Goal: Information Seeking & Learning: Learn about a topic

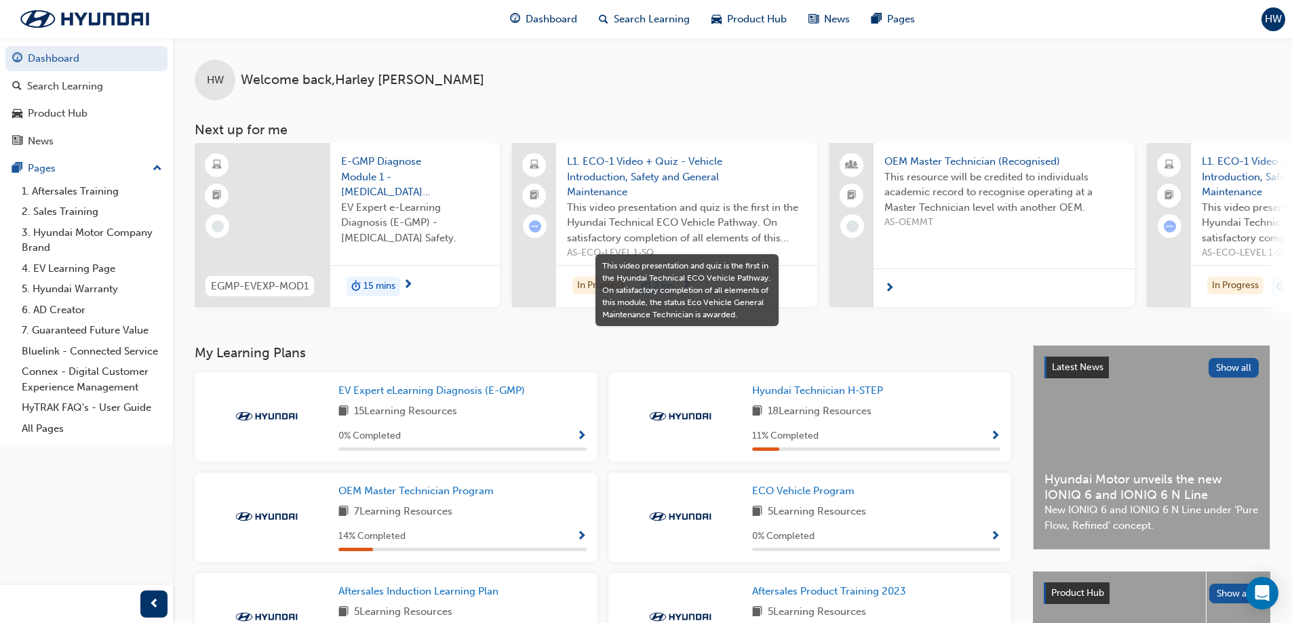
click at [650, 210] on span "This video presentation and quiz is the first in the Hyundai Technical ECO Vehi…" at bounding box center [686, 223] width 239 height 46
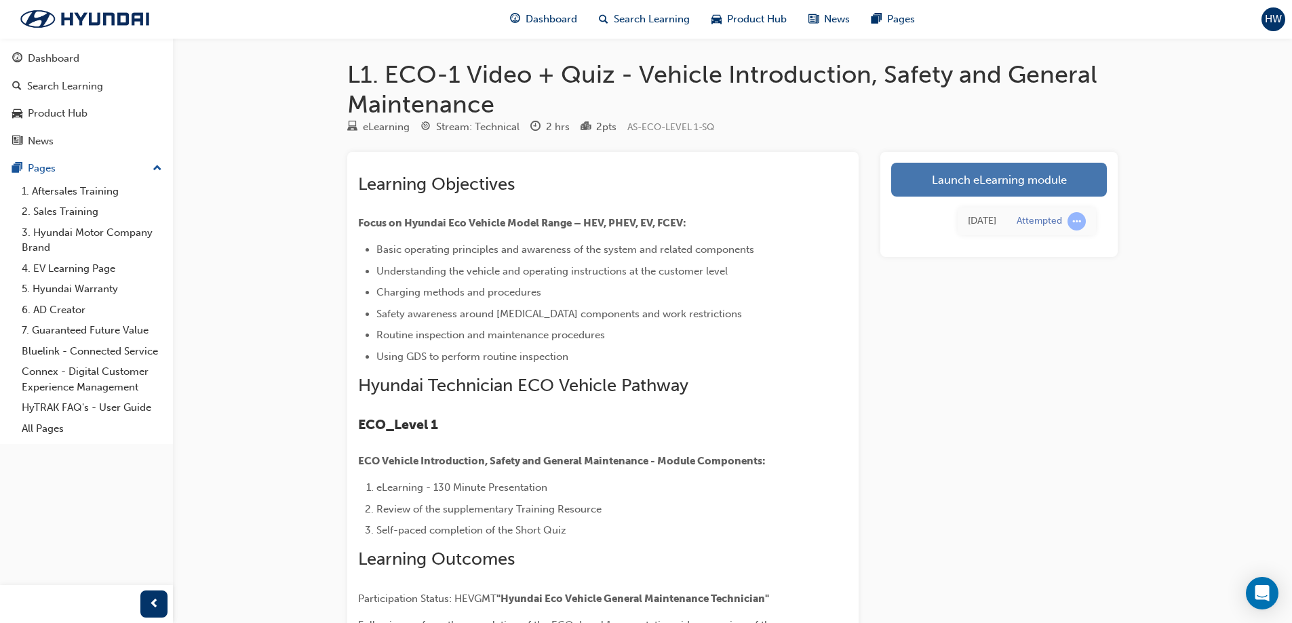
click at [951, 195] on link "Launch eLearning module" at bounding box center [999, 180] width 216 height 34
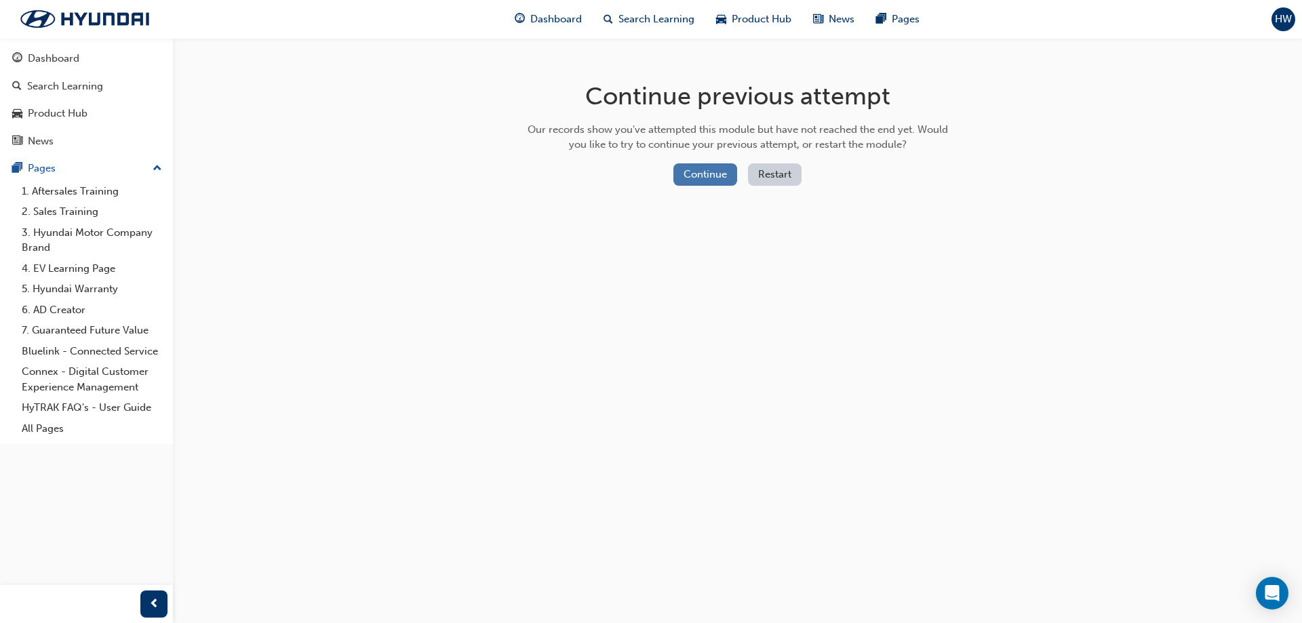
click at [731, 174] on button "Continue" at bounding box center [705, 174] width 64 height 22
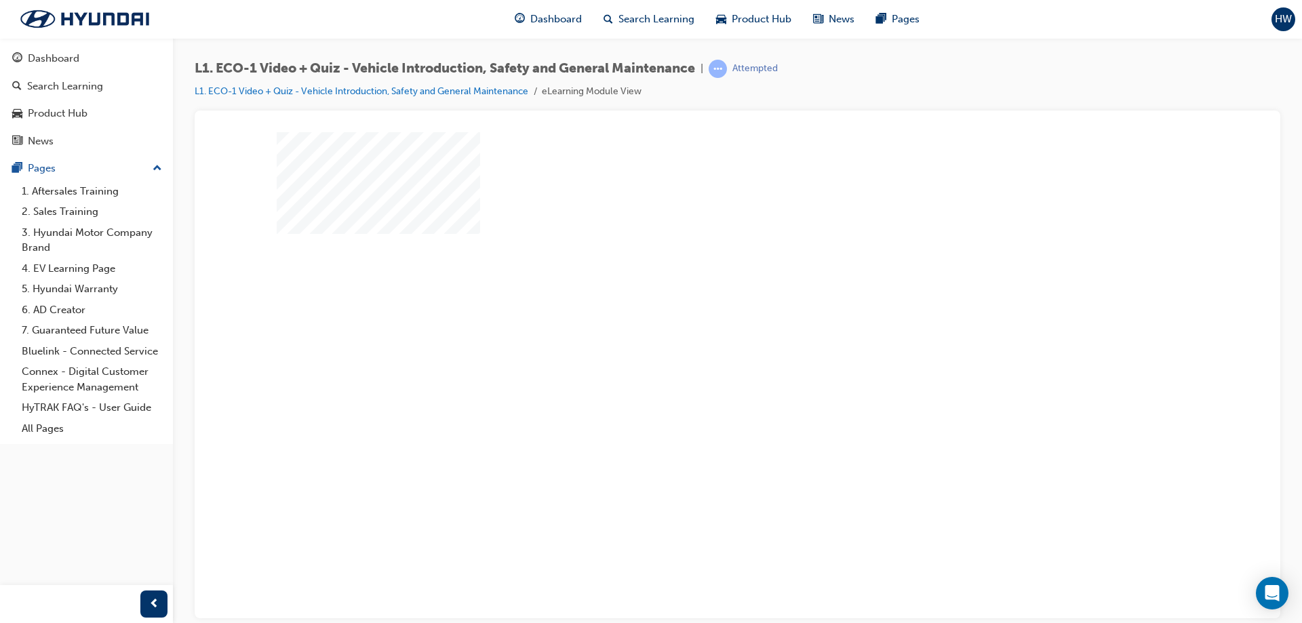
click at [698, 336] on div "play" at bounding box center [698, 336] width 0 height 0
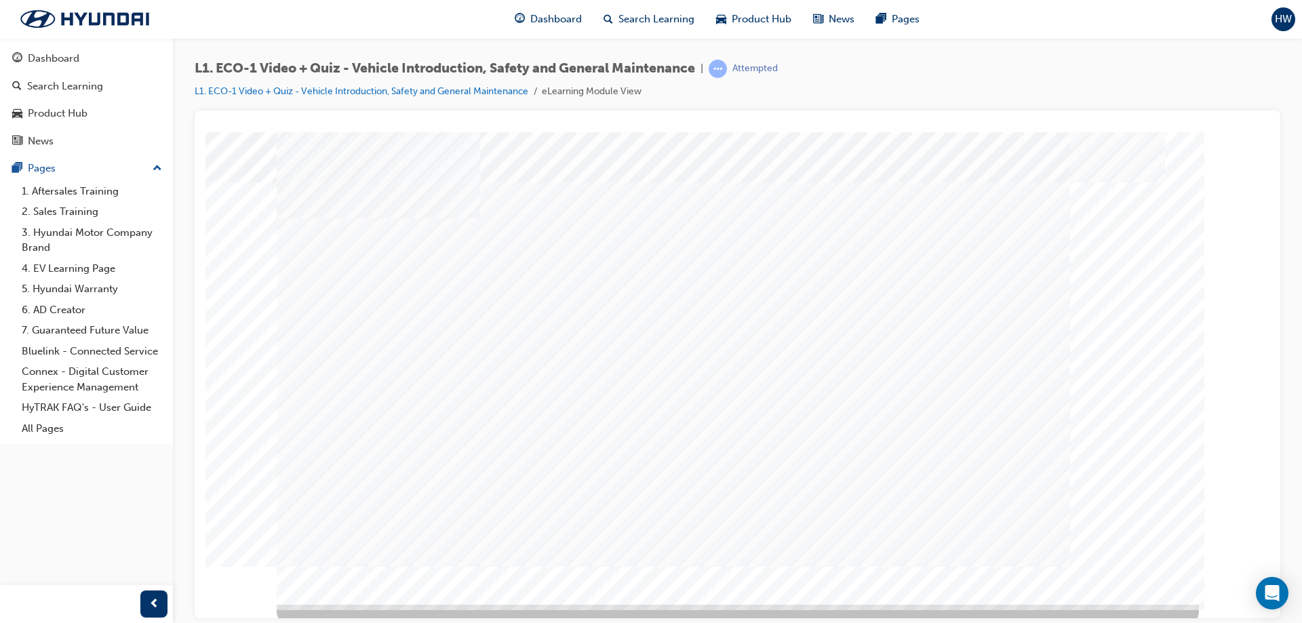
scroll to position [22, 0]
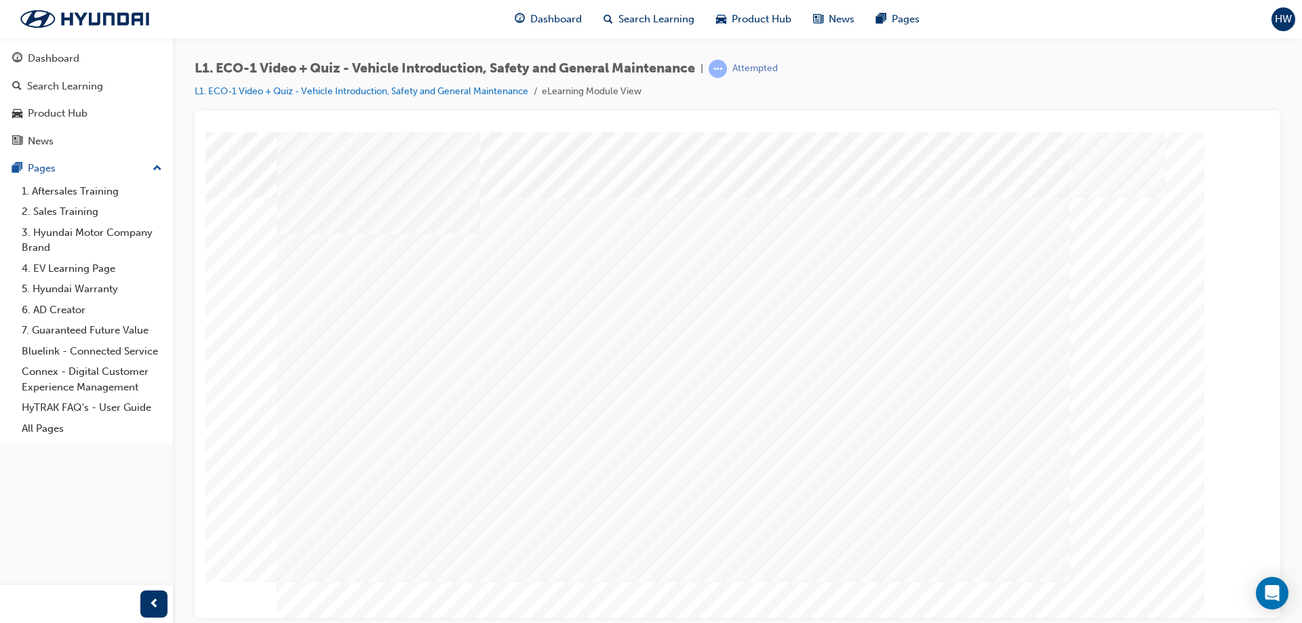
scroll to position [0, 0]
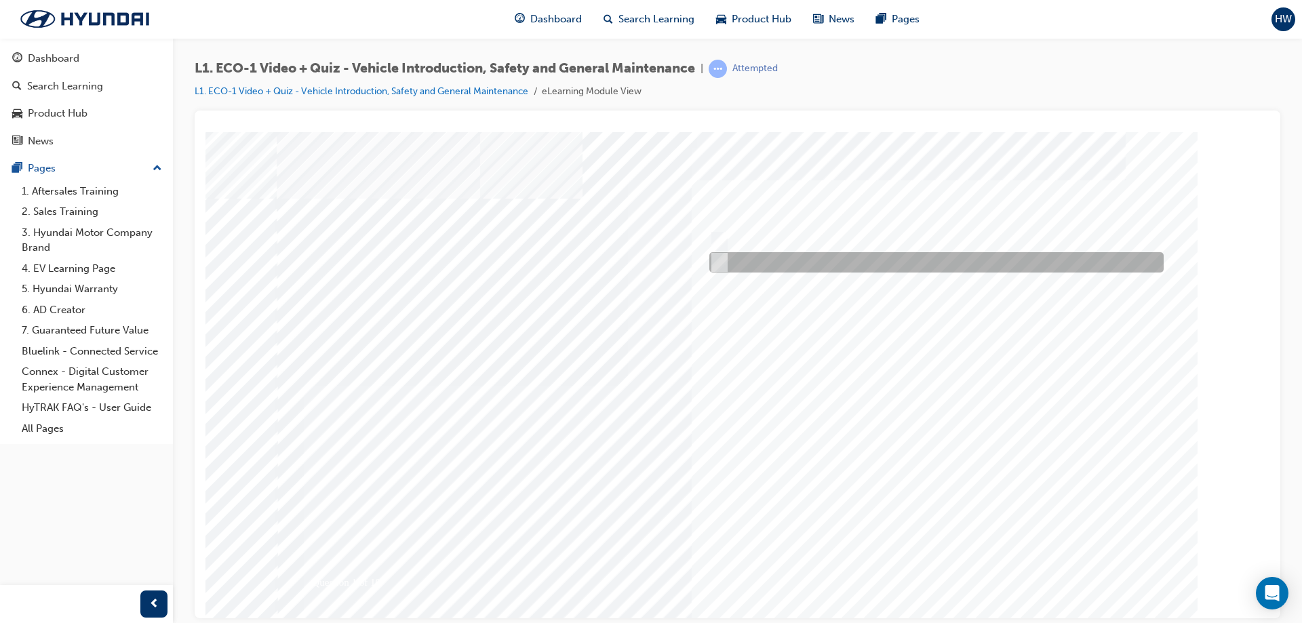
click at [730, 264] on div at bounding box center [933, 262] width 454 height 20
radio input "true"
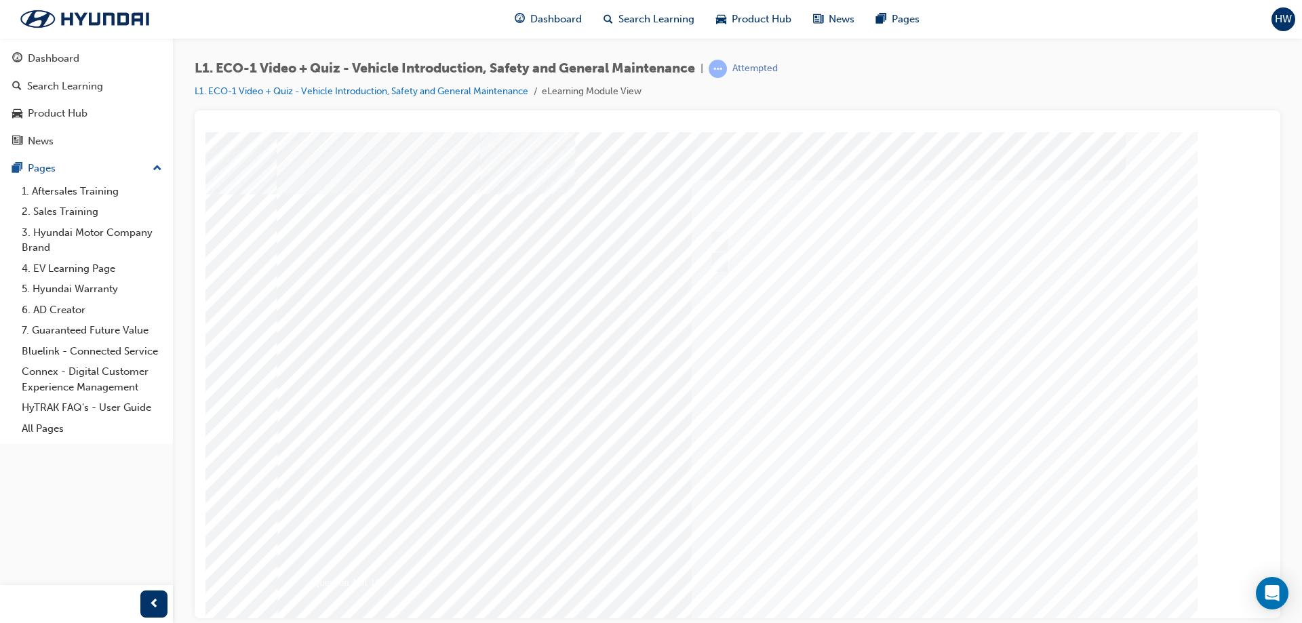
click at [967, 569] on div at bounding box center [738, 376] width 922 height 488
click at [719, 262] on div at bounding box center [738, 376] width 922 height 488
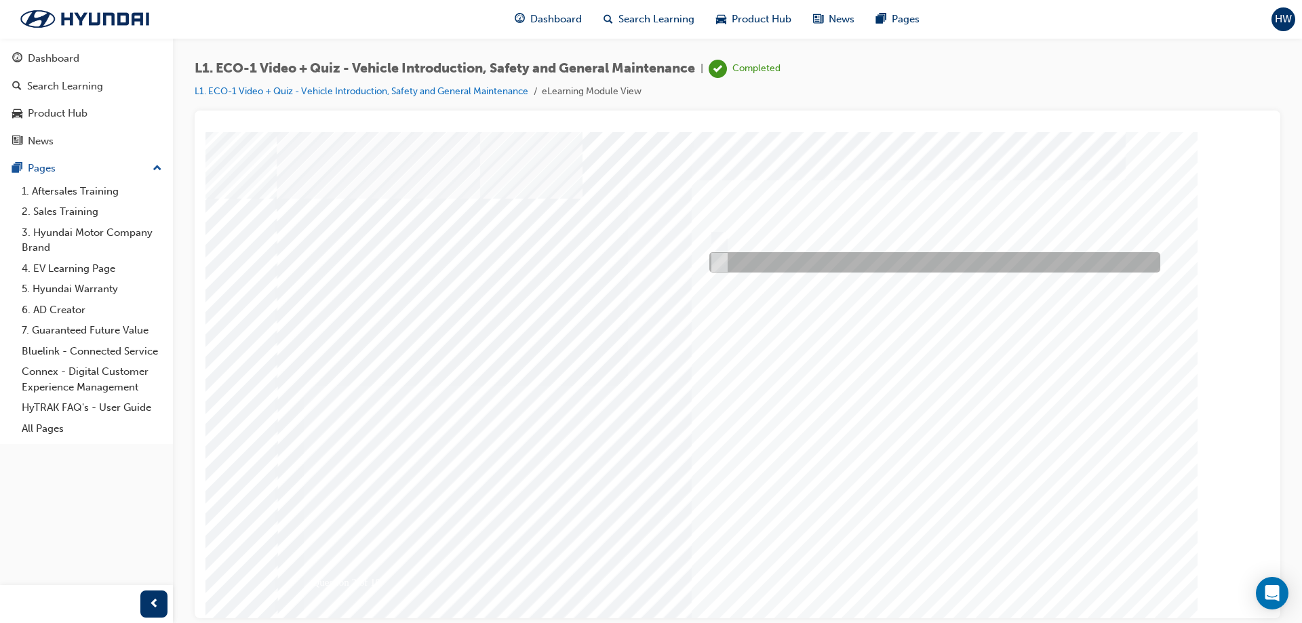
click at [718, 260] on input "No" at bounding box center [716, 262] width 15 height 15
radio input "true"
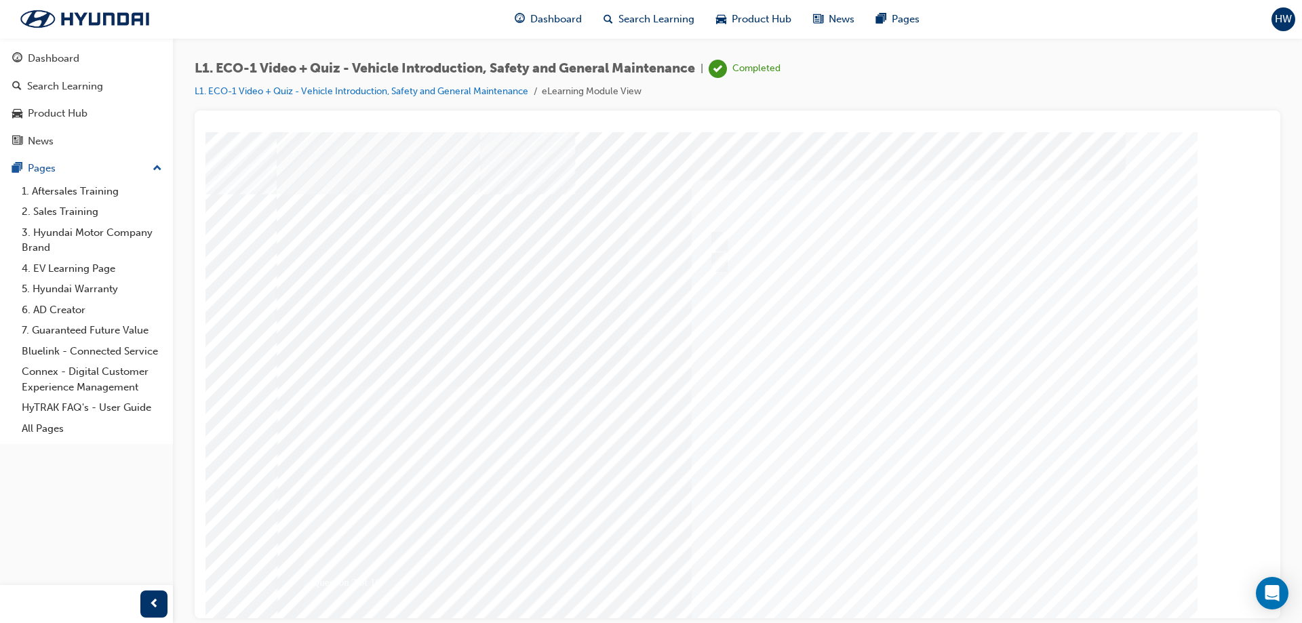
click at [943, 565] on div at bounding box center [738, 376] width 922 height 488
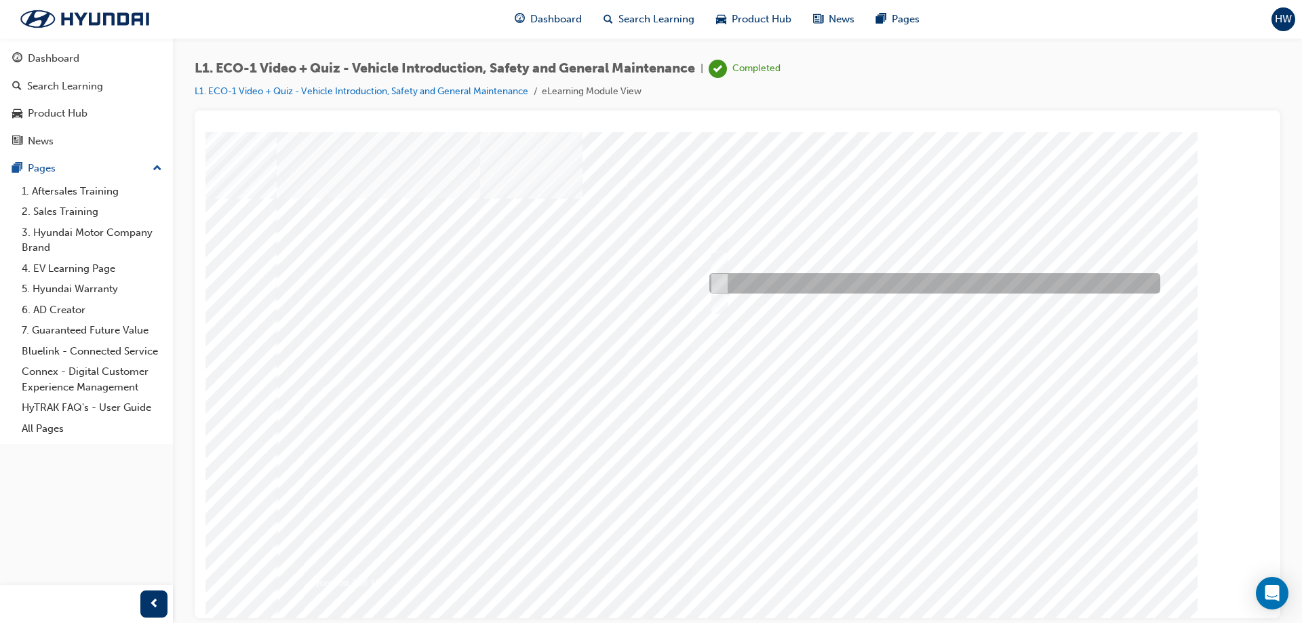
click at [879, 285] on div at bounding box center [931, 283] width 451 height 20
radio input "true"
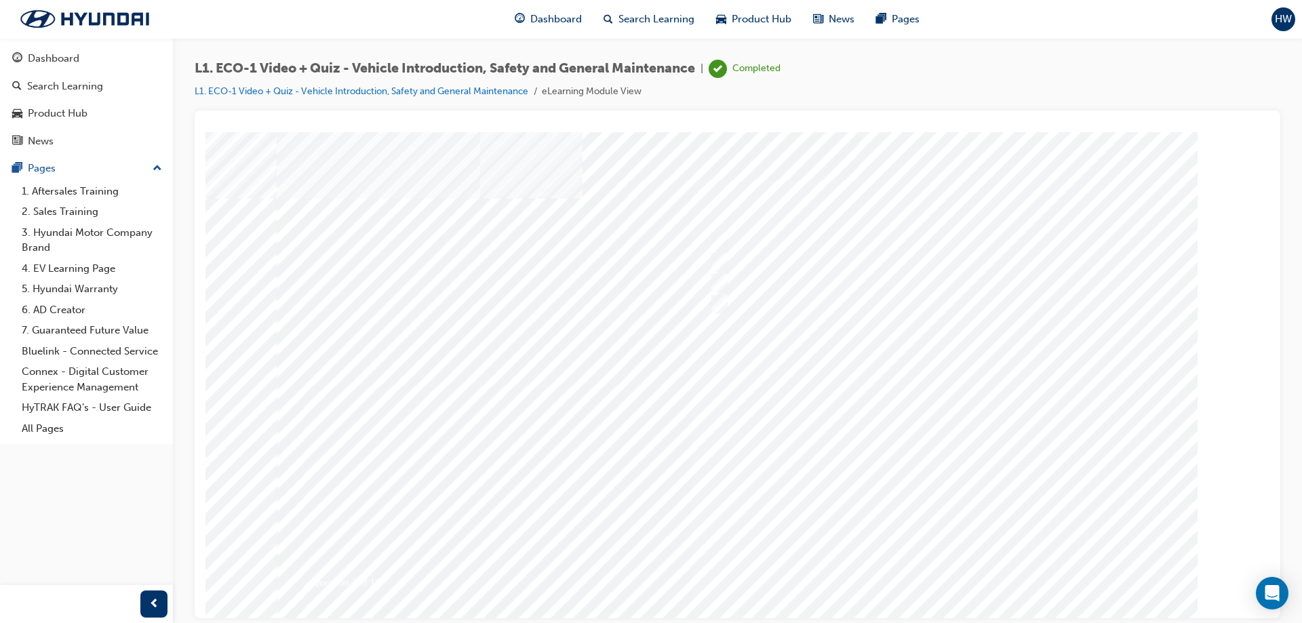
click at [965, 564] on div at bounding box center [738, 376] width 922 height 488
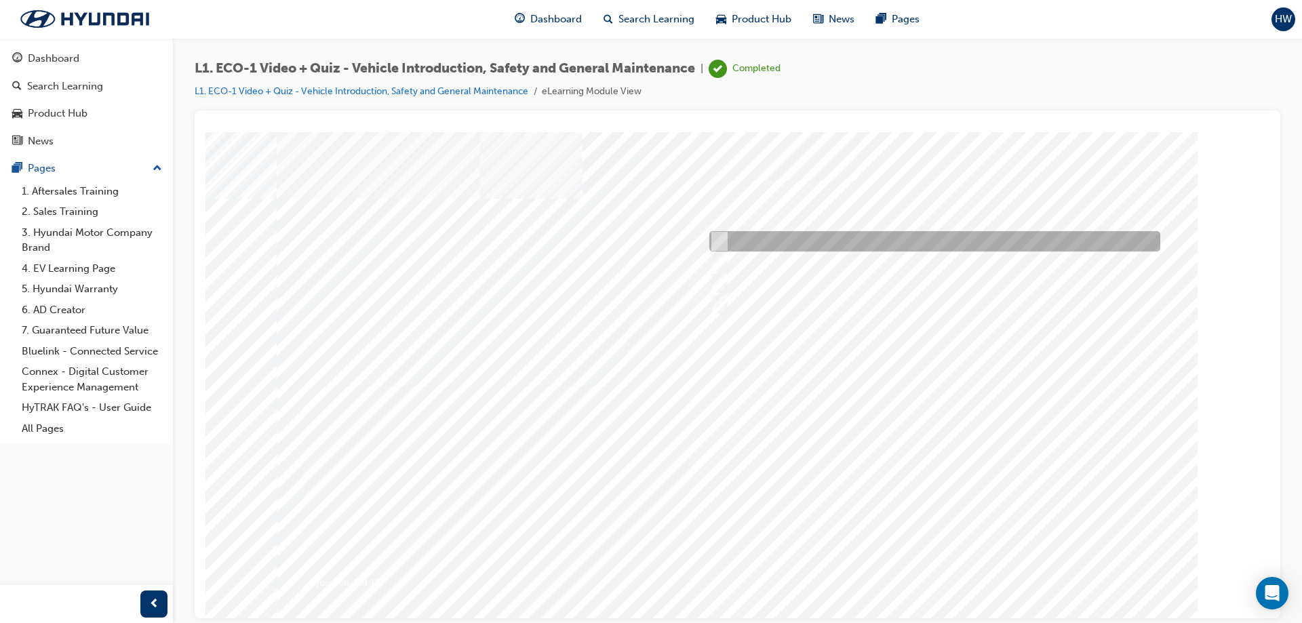
click at [858, 241] on div at bounding box center [931, 241] width 451 height 20
radio input "true"
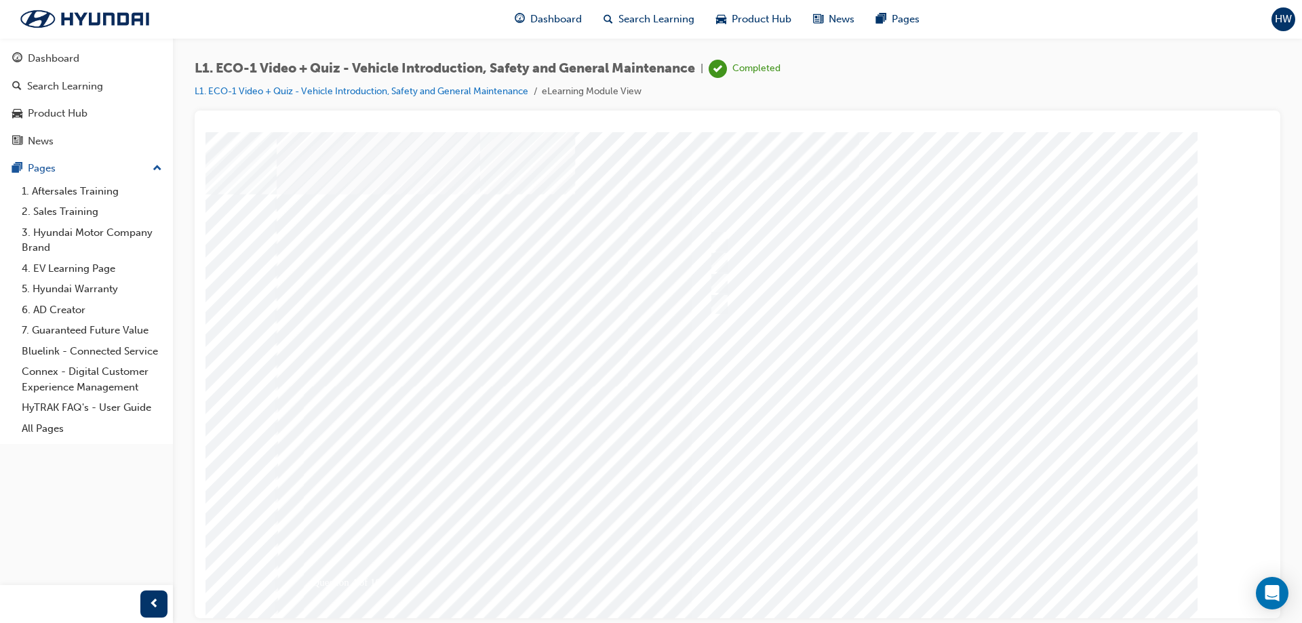
click at [949, 567] on div at bounding box center [738, 376] width 922 height 488
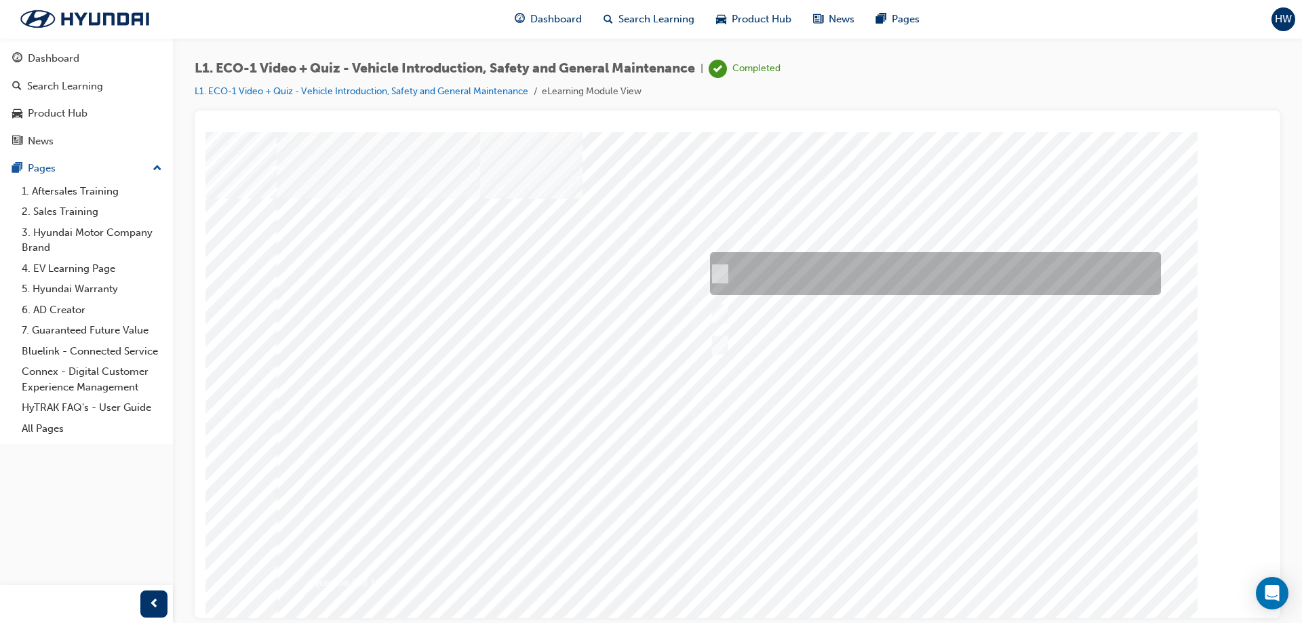
click at [986, 281] on div at bounding box center [932, 273] width 451 height 43
radio input "true"
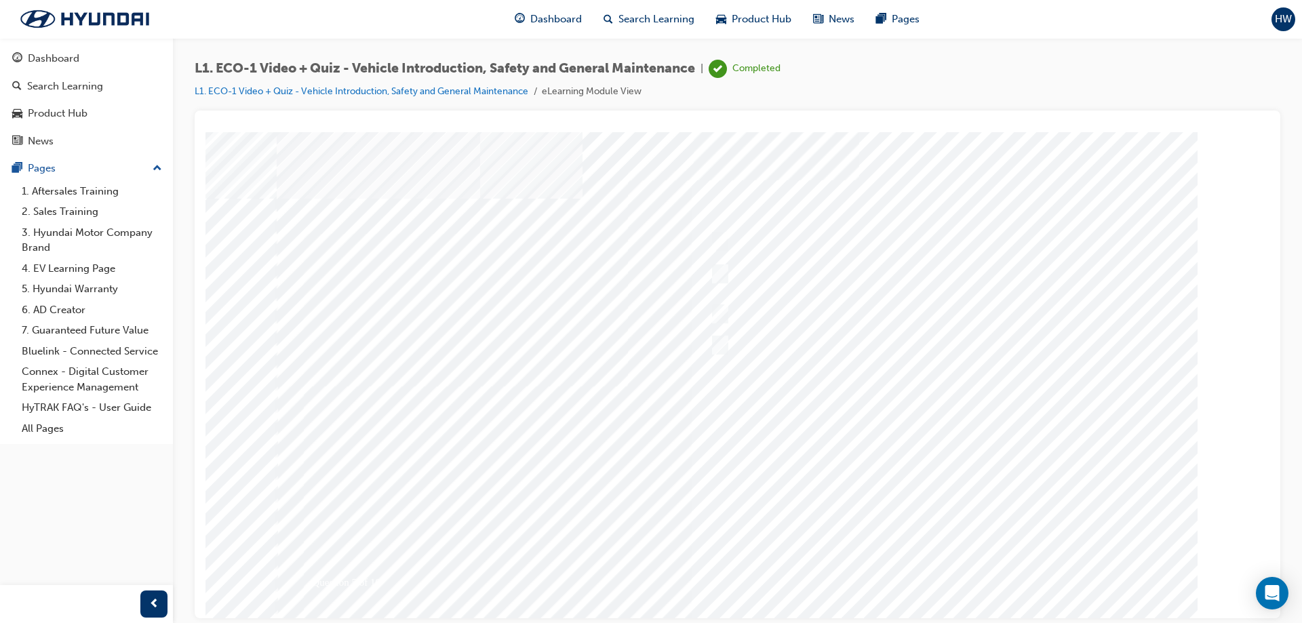
click at [790, 397] on div at bounding box center [738, 376] width 922 height 488
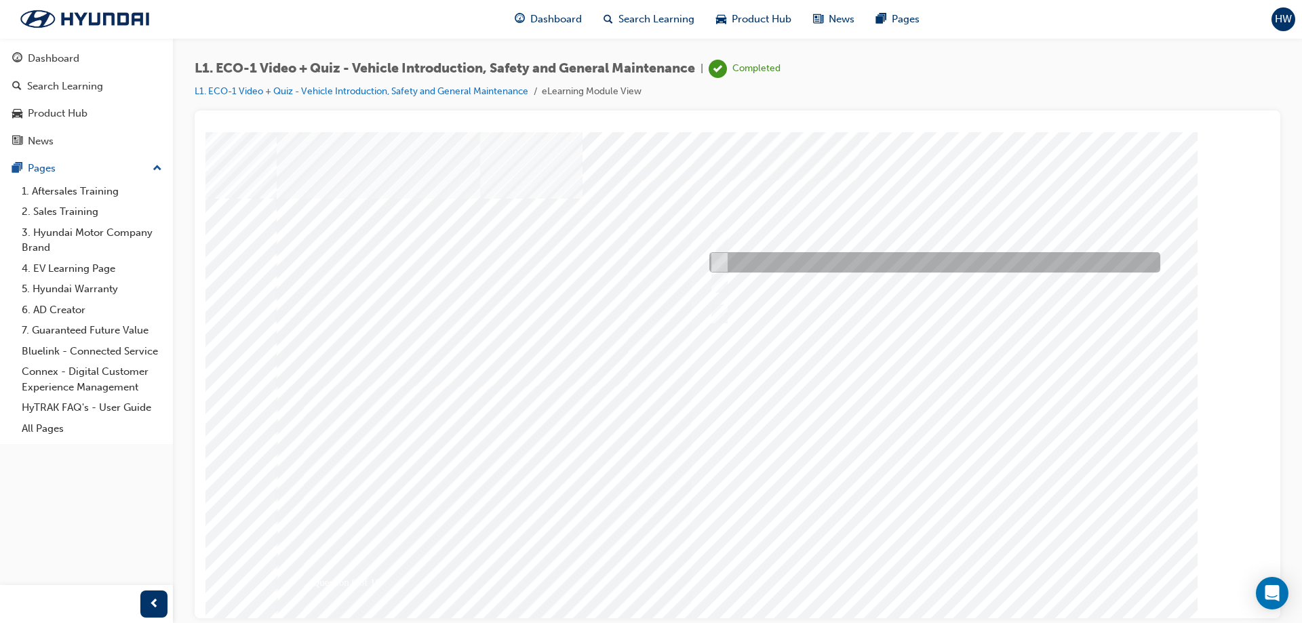
click at [907, 264] on div at bounding box center [931, 262] width 451 height 20
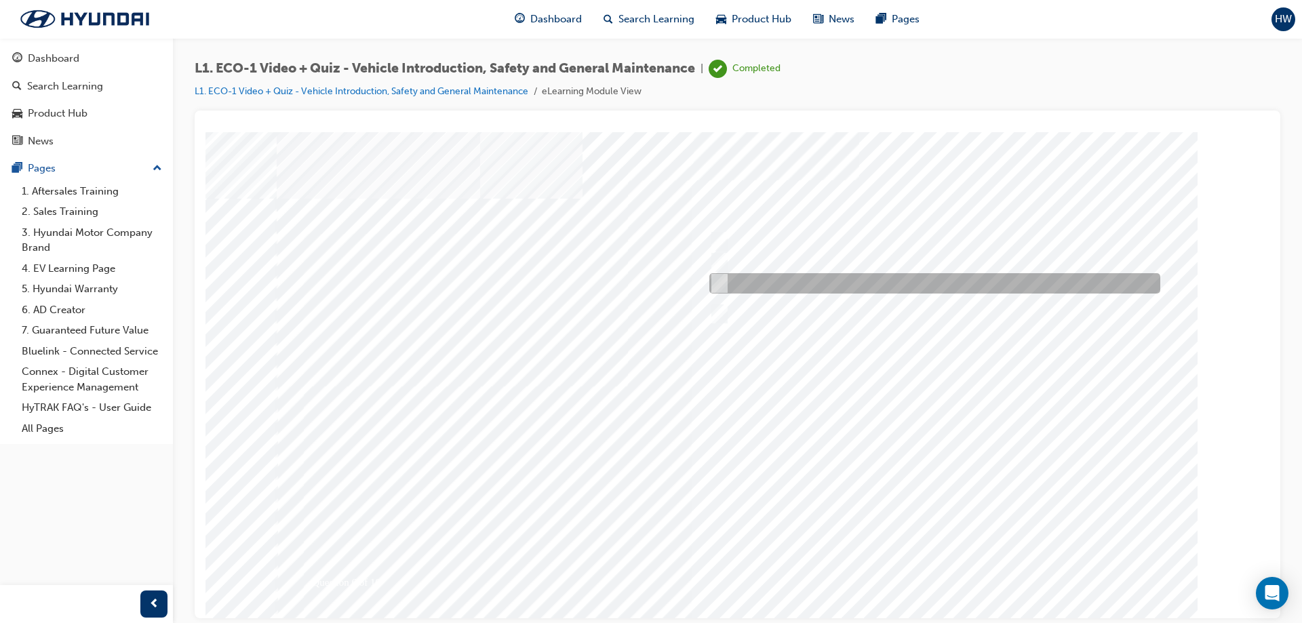
click at [955, 287] on div at bounding box center [931, 283] width 451 height 20
radio input "false"
radio input "true"
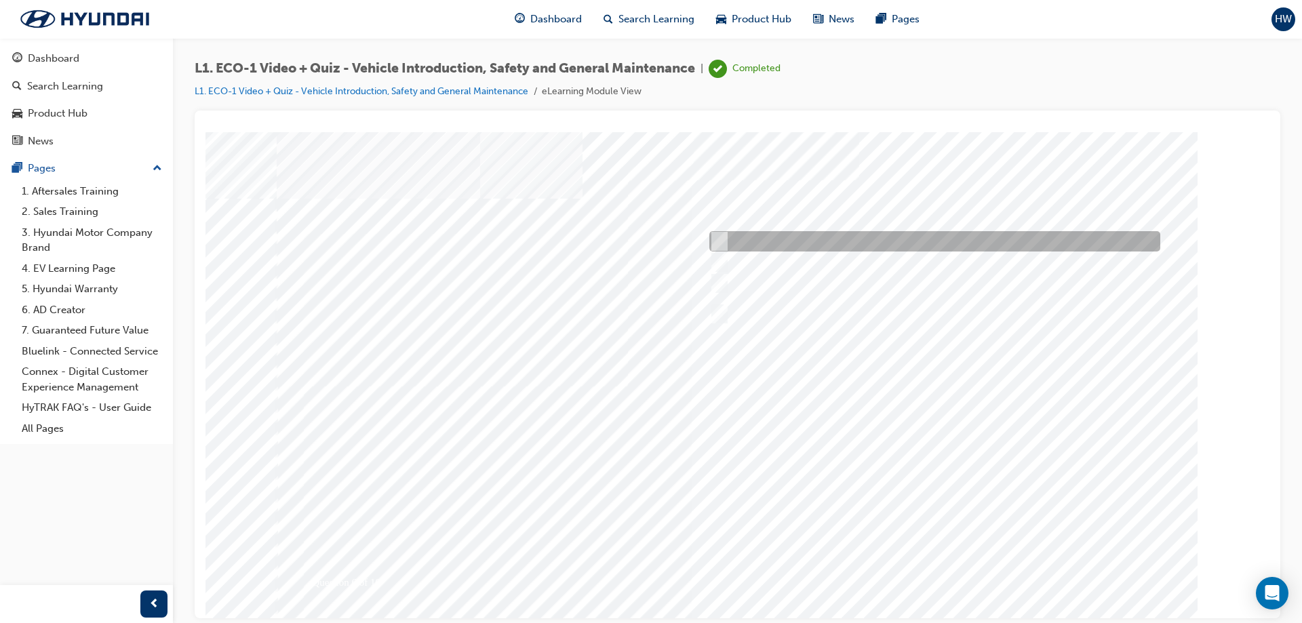
click at [888, 251] on div at bounding box center [931, 241] width 451 height 20
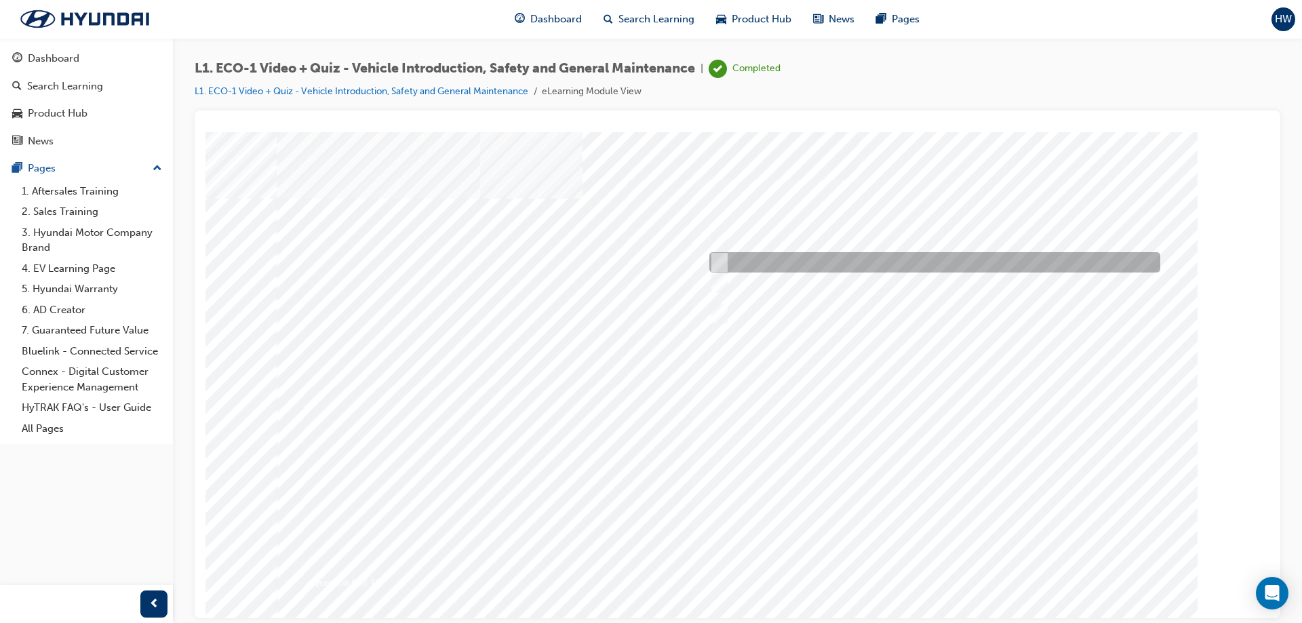
click at [888, 264] on div at bounding box center [931, 262] width 451 height 20
radio input "false"
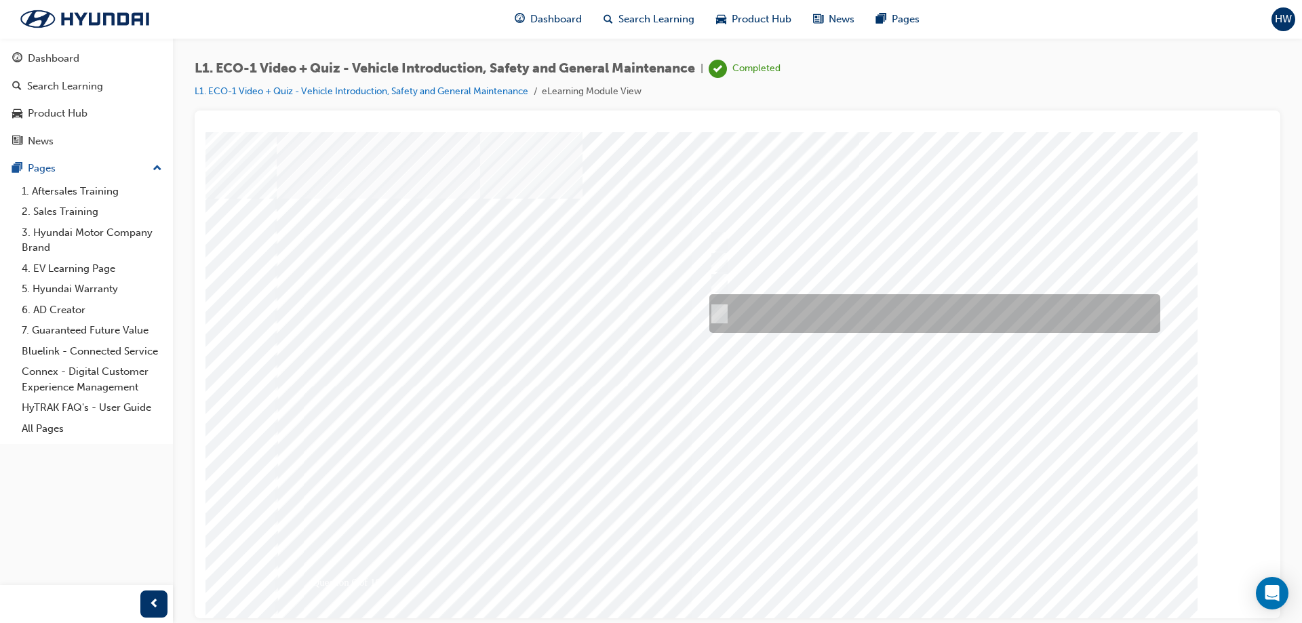
click at [1136, 318] on div at bounding box center [931, 313] width 451 height 39
radio input "false"
radio input "true"
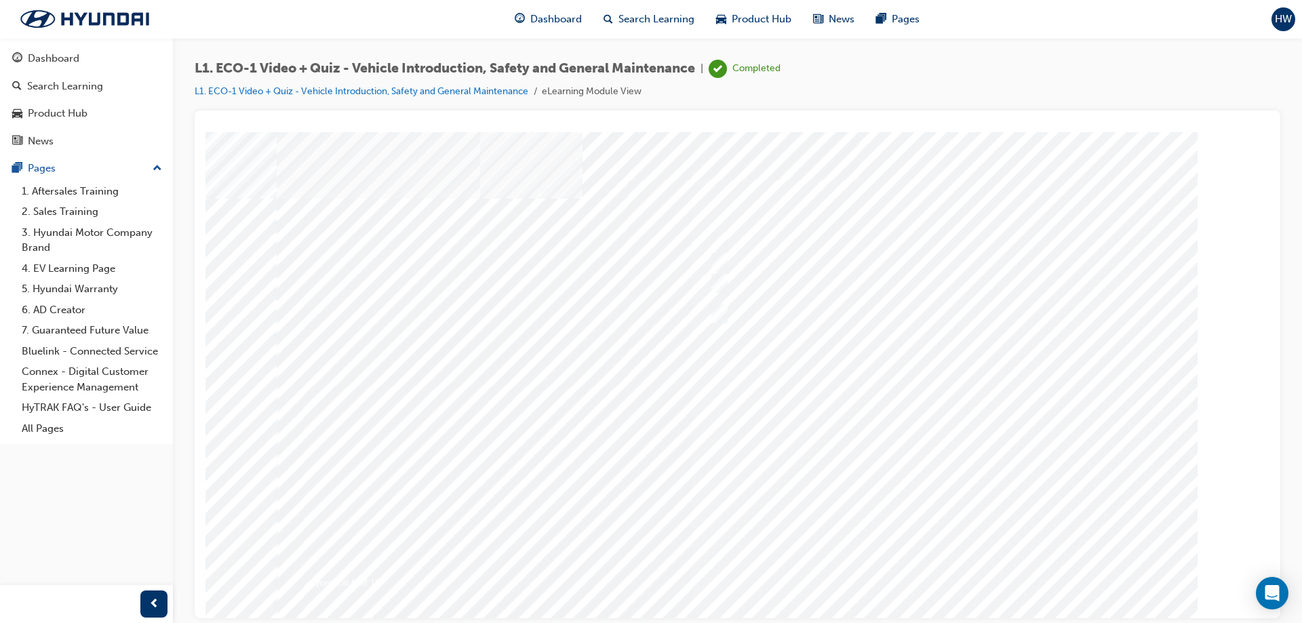
click at [936, 559] on div at bounding box center [738, 376] width 922 height 488
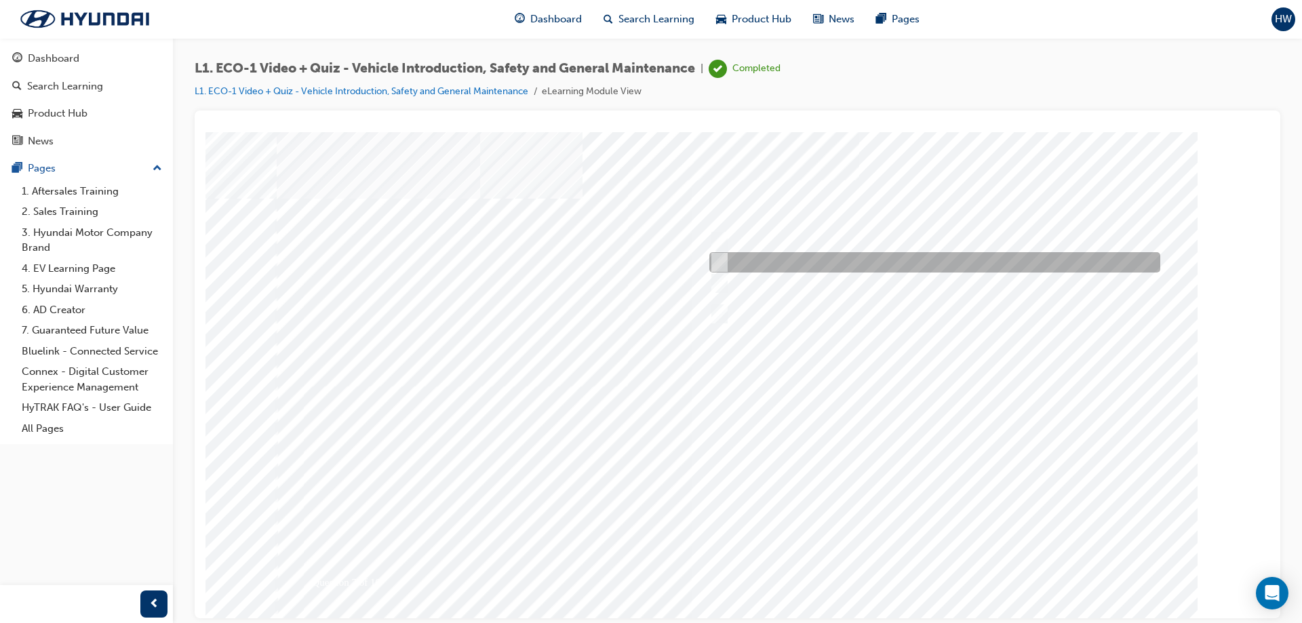
click at [905, 259] on div at bounding box center [931, 262] width 451 height 20
radio input "true"
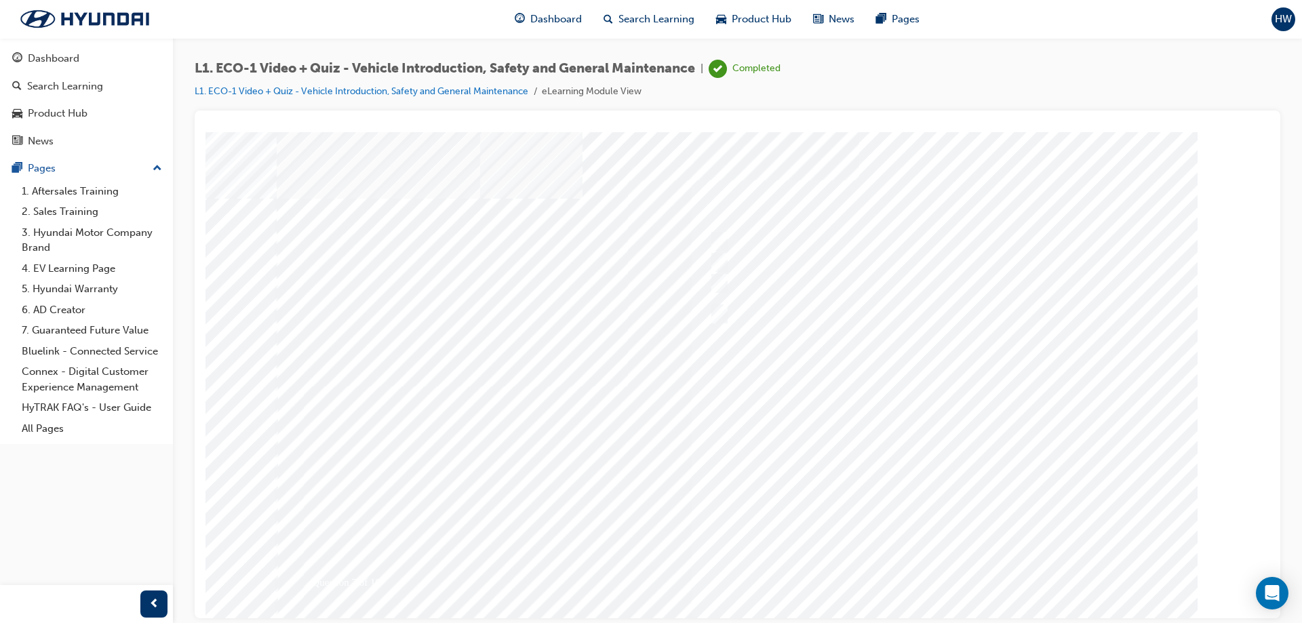
click at [951, 572] on div at bounding box center [738, 376] width 922 height 488
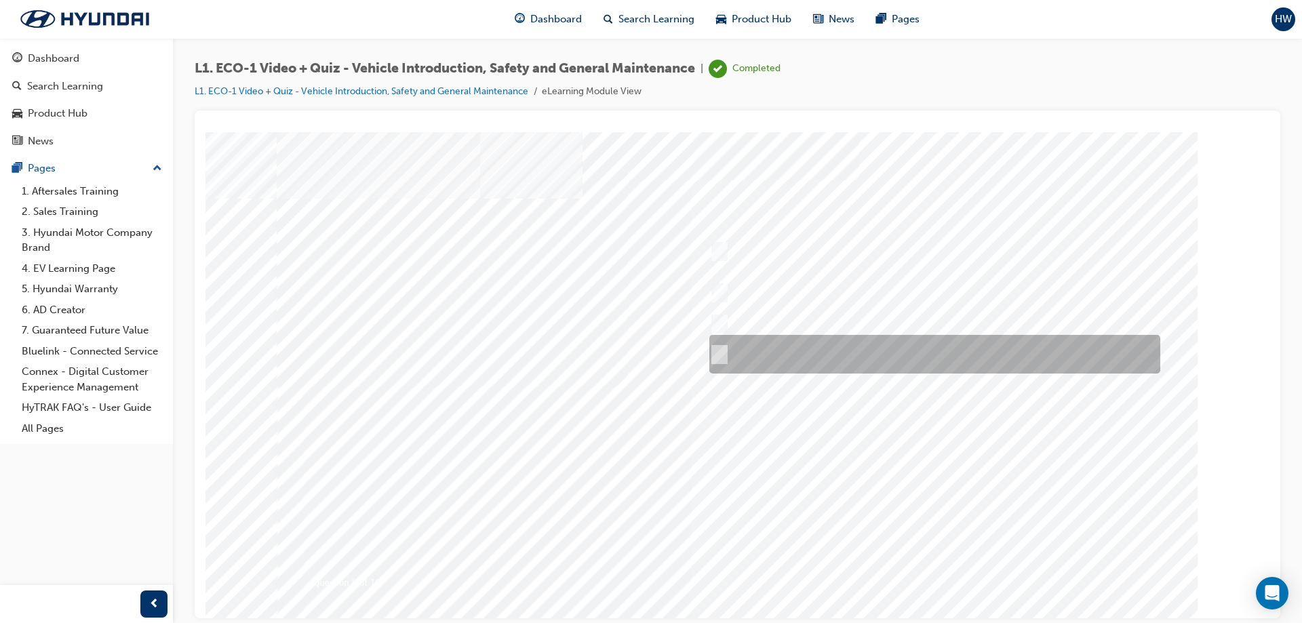
click at [860, 353] on div at bounding box center [931, 354] width 451 height 39
radio input "true"
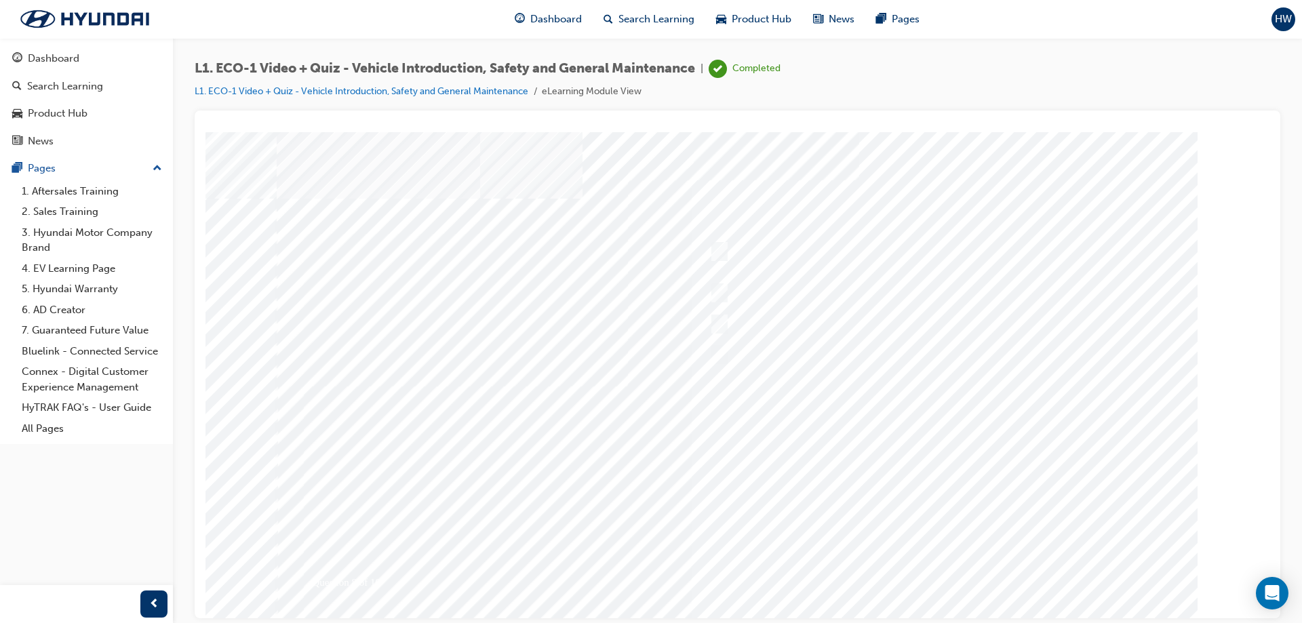
click at [938, 574] on div at bounding box center [738, 376] width 922 height 488
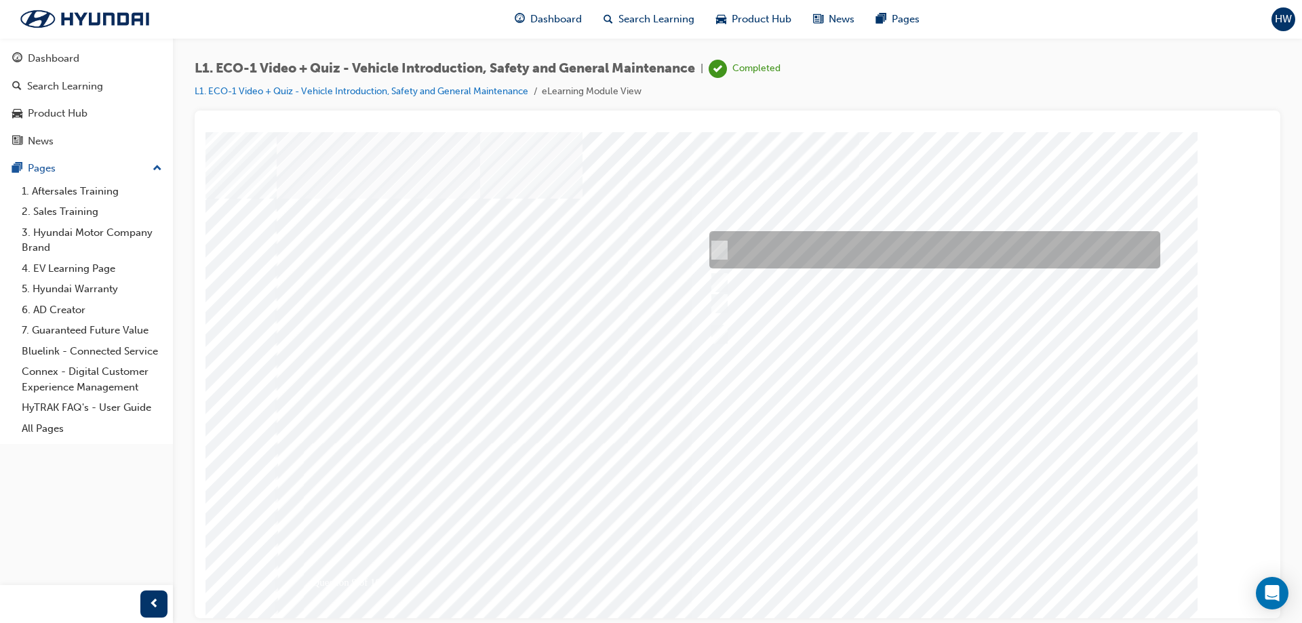
click at [806, 247] on div at bounding box center [931, 249] width 451 height 37
radio input "true"
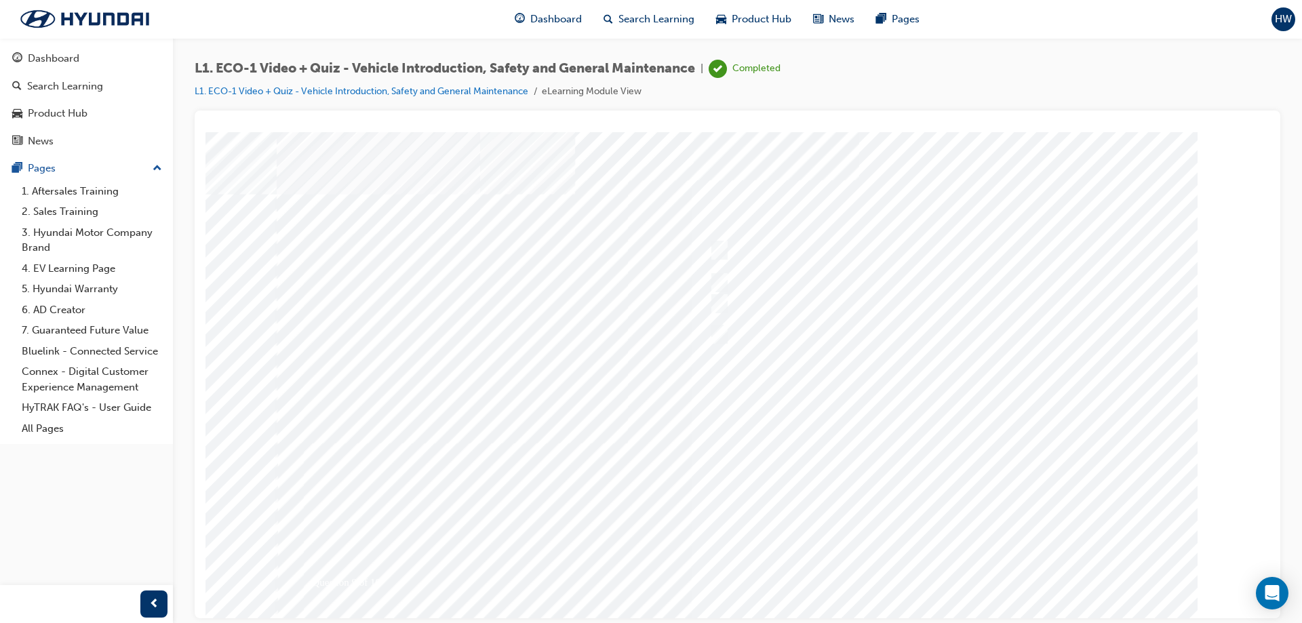
click at [945, 564] on div at bounding box center [738, 376] width 922 height 488
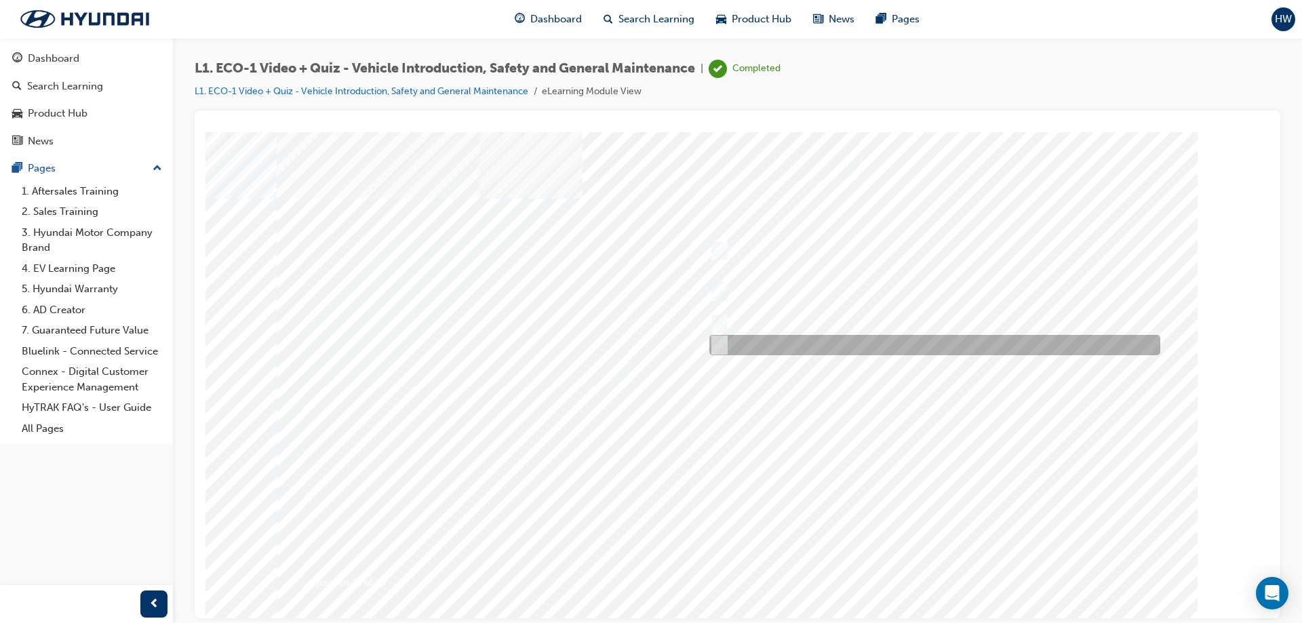
click at [887, 353] on div at bounding box center [931, 345] width 451 height 20
radio input "true"
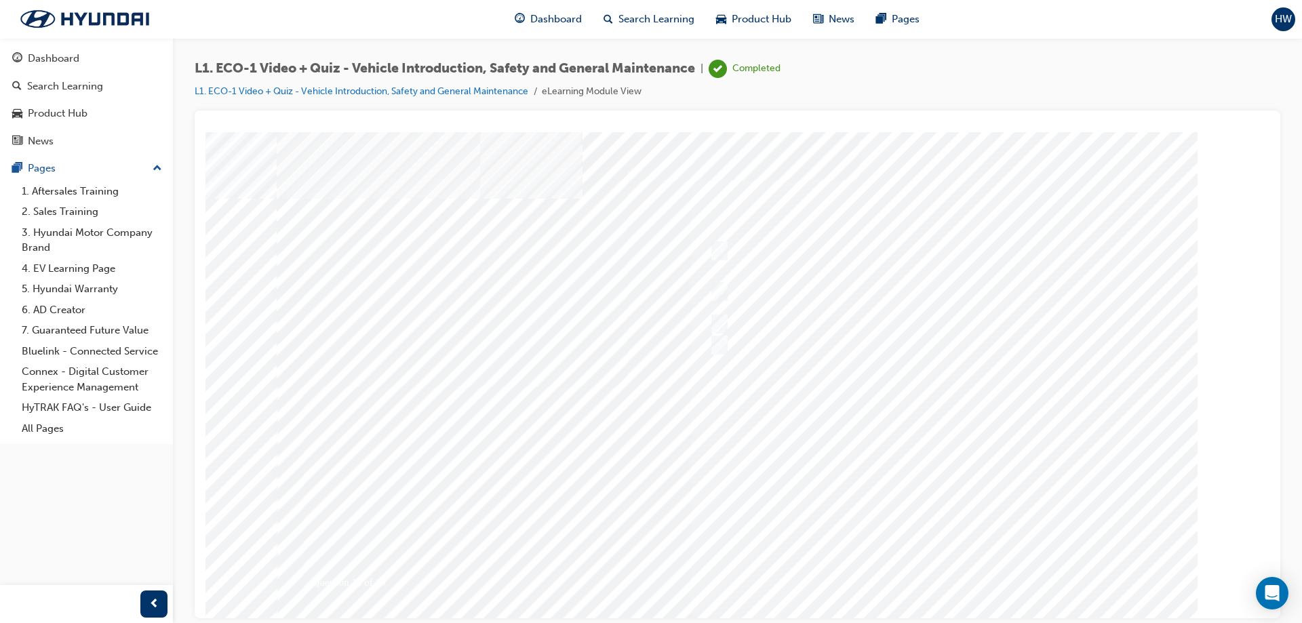
click at [966, 570] on div at bounding box center [738, 376] width 922 height 488
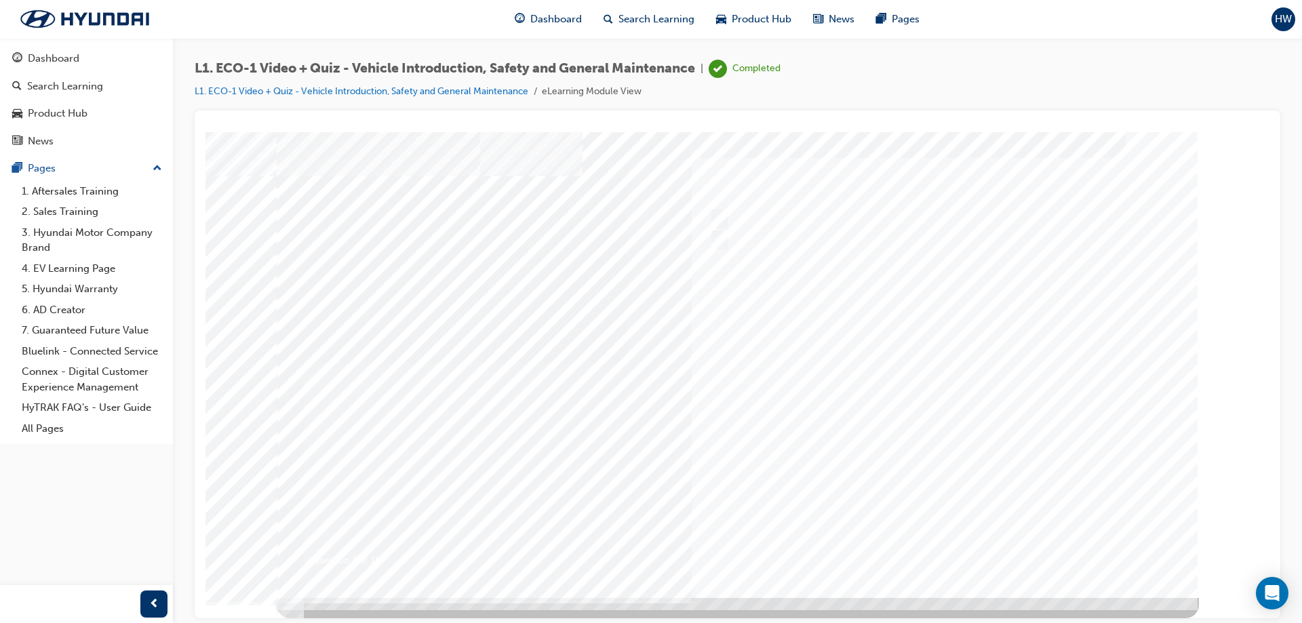
scroll to position [0, 0]
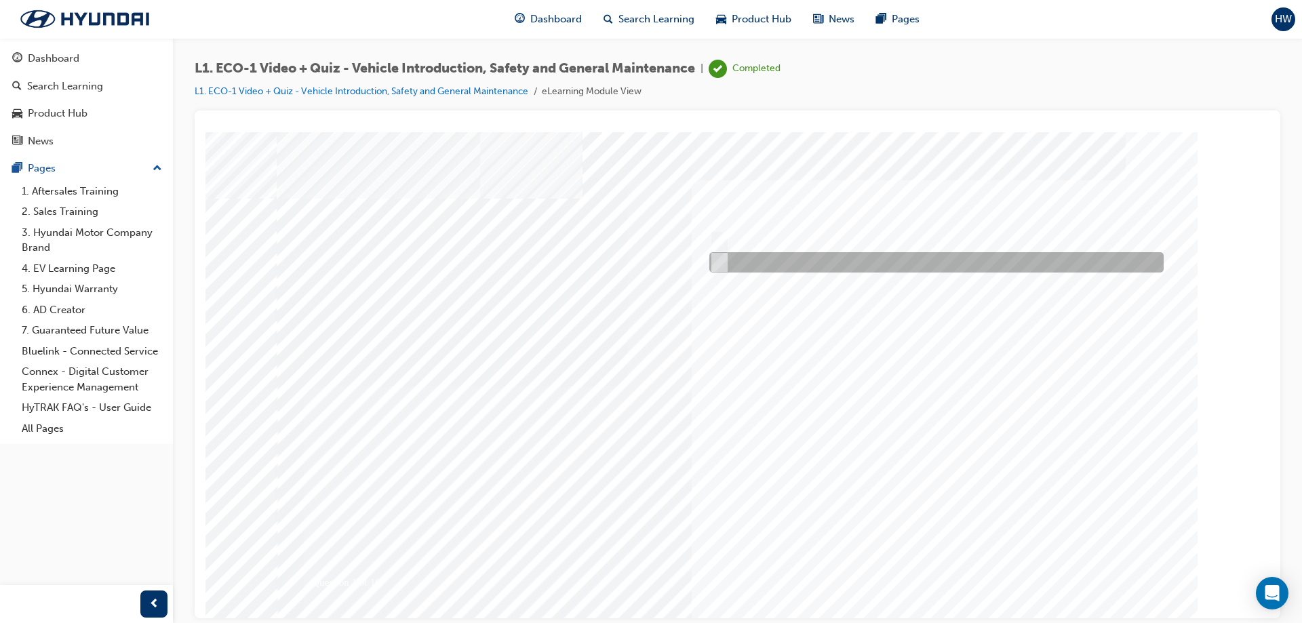
click at [759, 260] on div at bounding box center [933, 262] width 454 height 20
radio input "true"
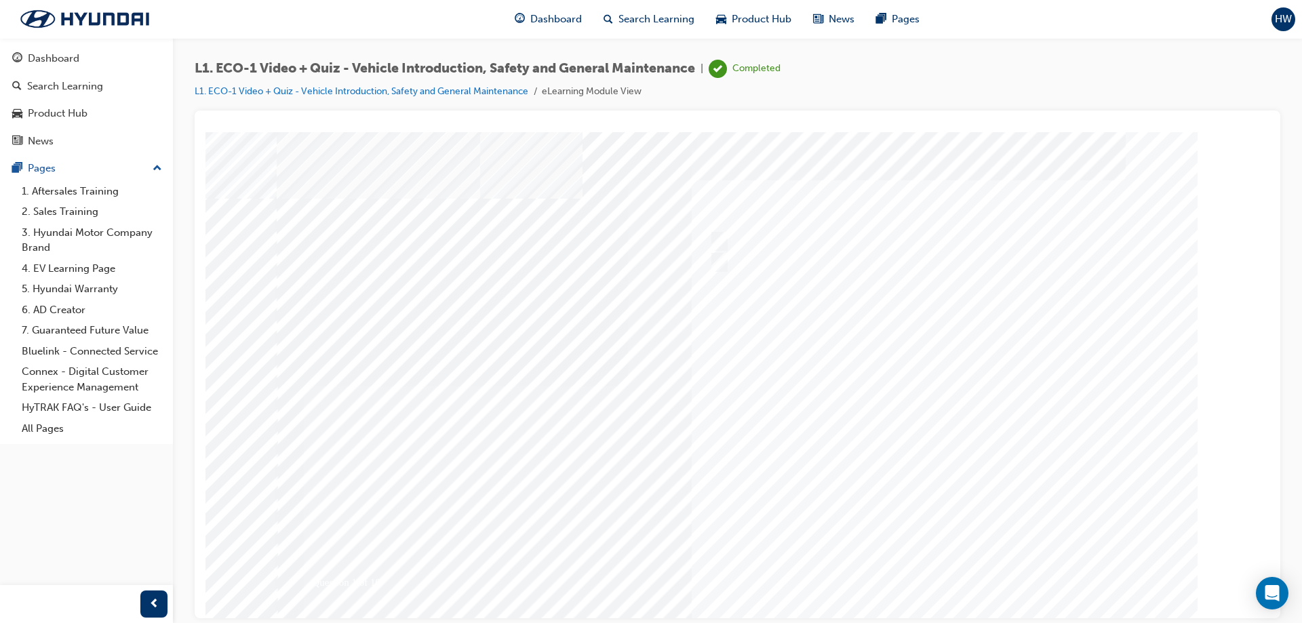
click at [939, 481] on div at bounding box center [738, 376] width 922 height 488
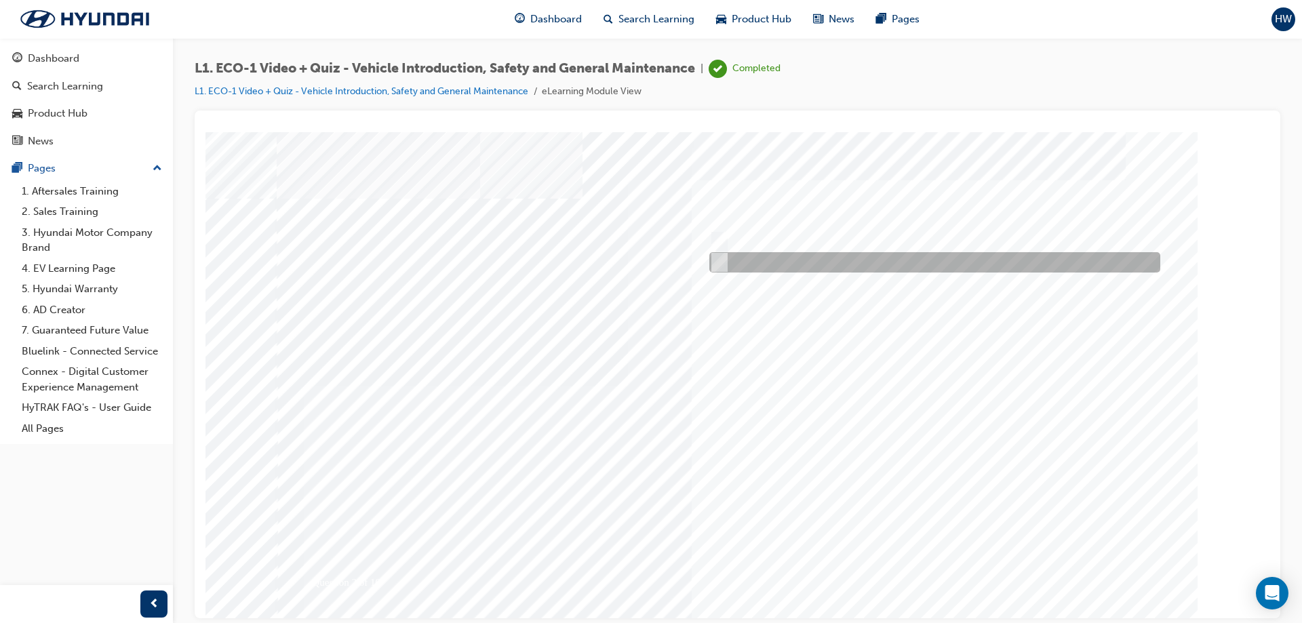
click at [708, 260] on div at bounding box center [931, 262] width 451 height 20
radio input "true"
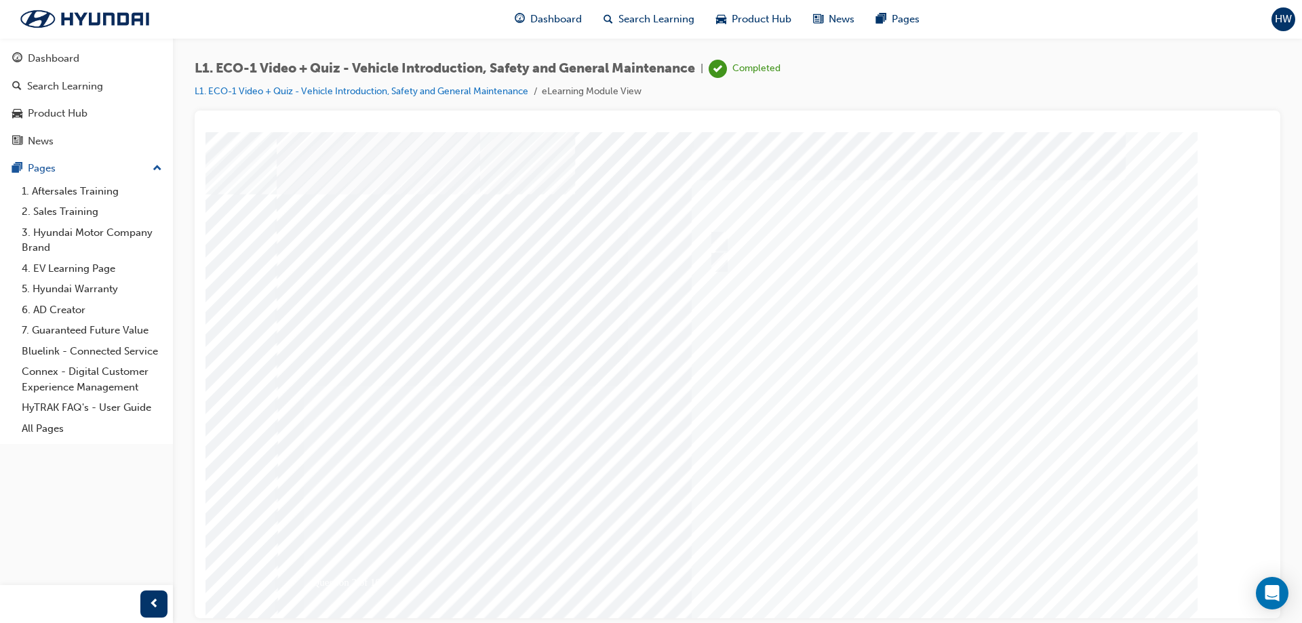
click at [991, 458] on div at bounding box center [738, 376] width 922 height 488
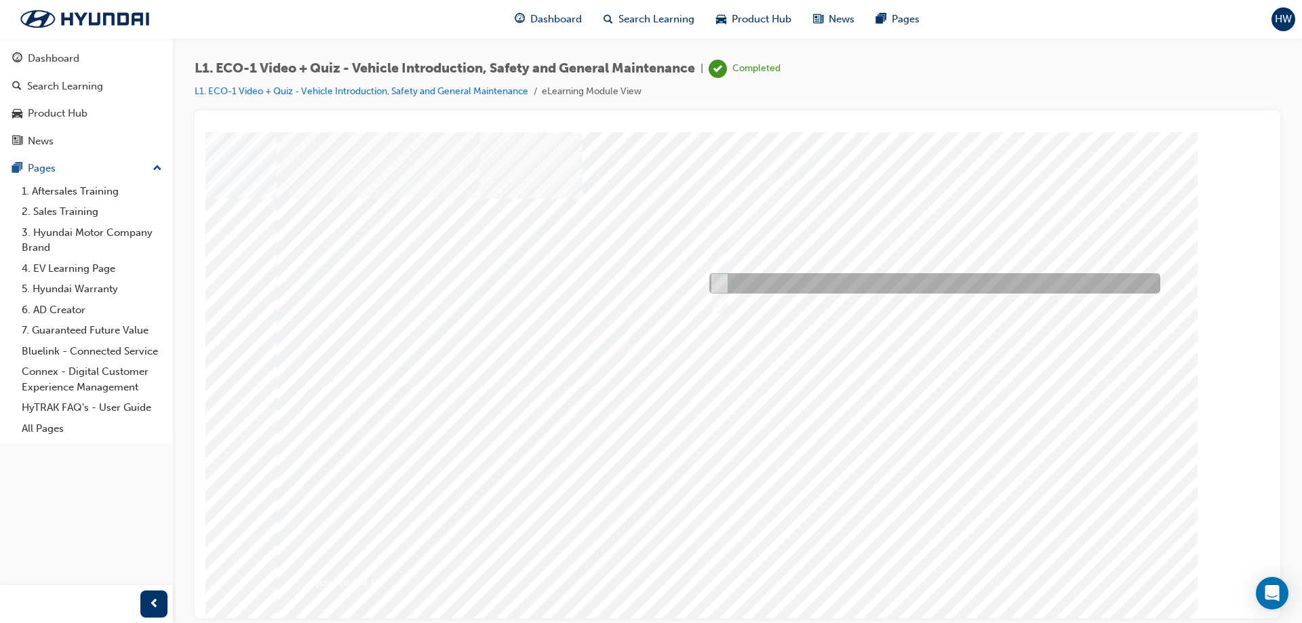
click at [785, 285] on div at bounding box center [931, 283] width 451 height 20
radio input "true"
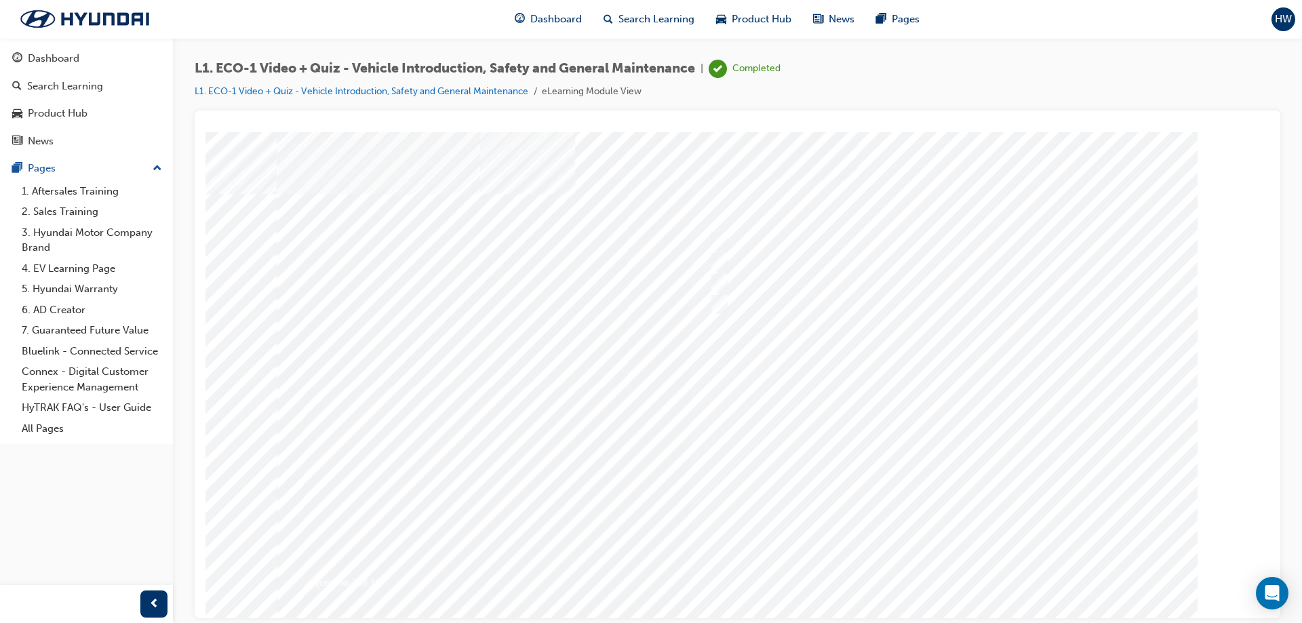
click at [960, 405] on div at bounding box center [738, 376] width 922 height 488
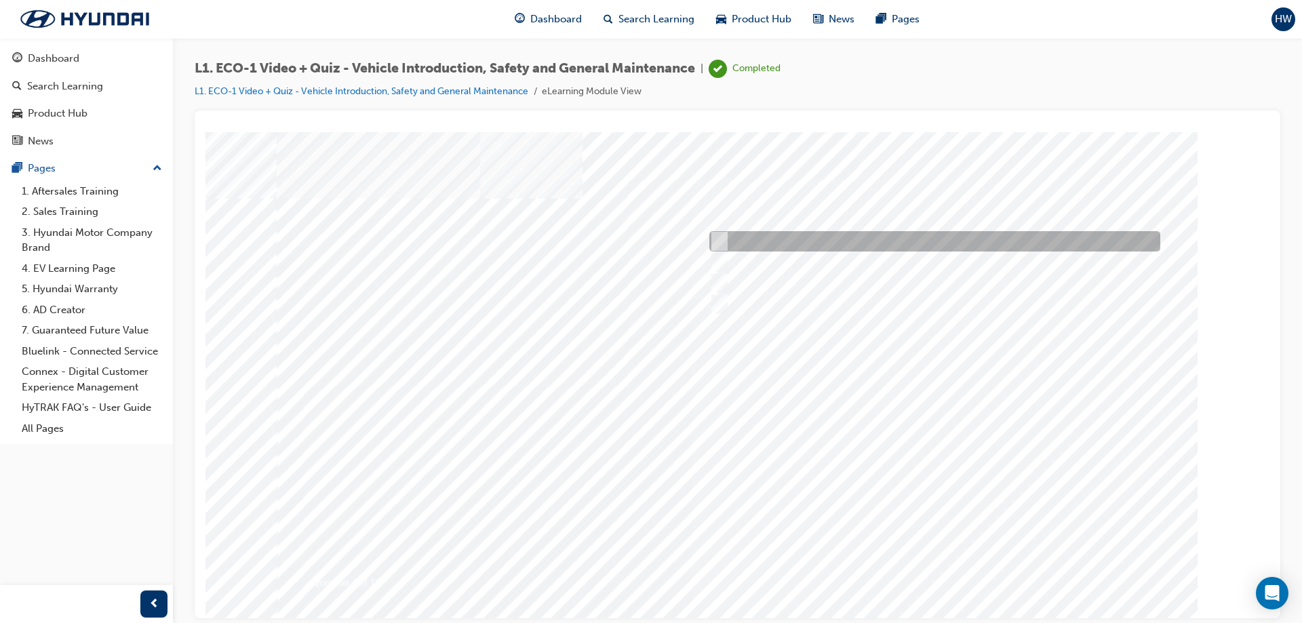
click at [751, 237] on div at bounding box center [931, 241] width 451 height 20
radio input "true"
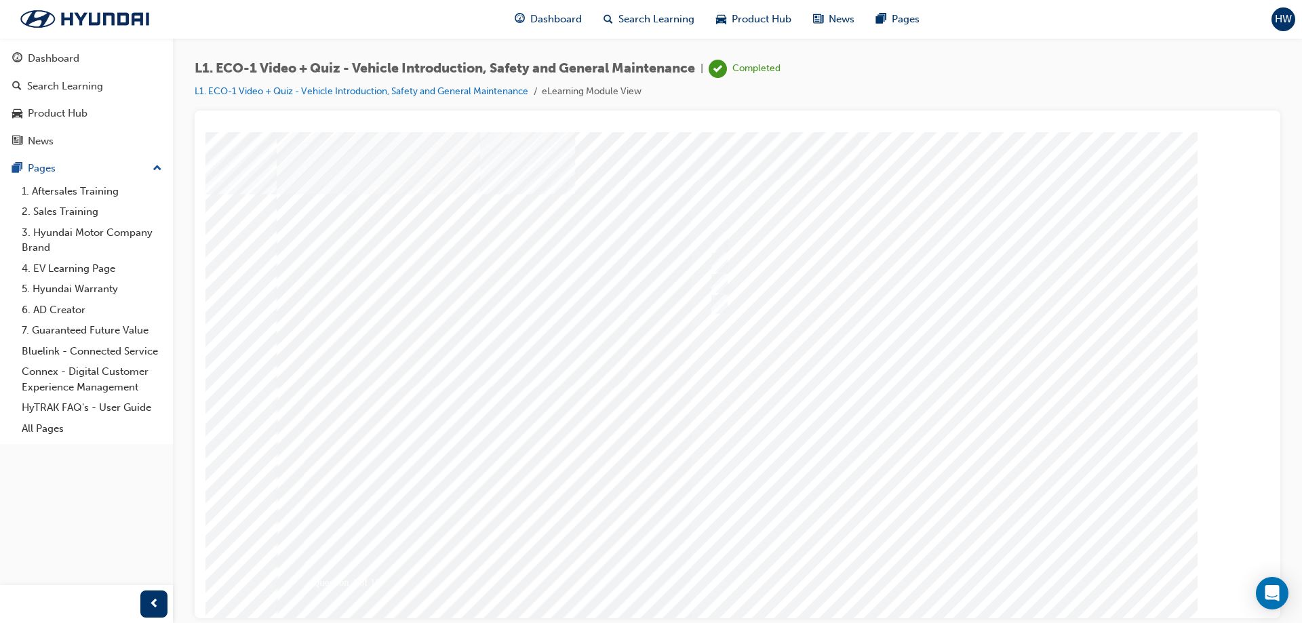
click at [905, 464] on div at bounding box center [738, 376] width 922 height 488
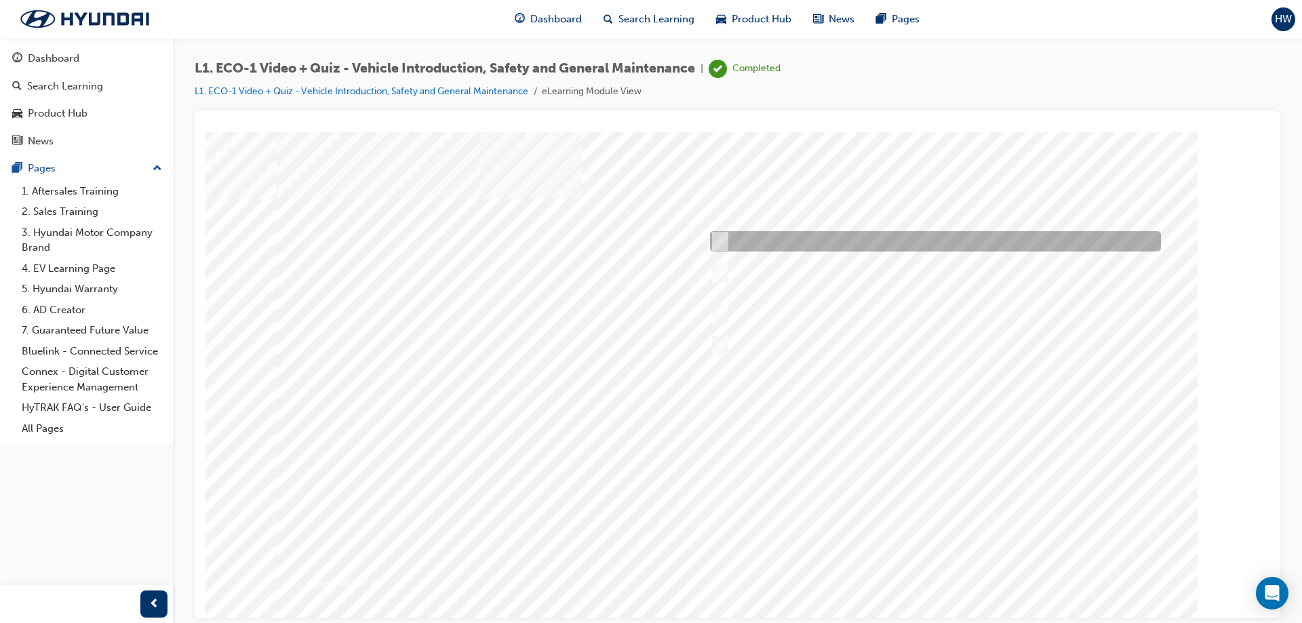
click at [903, 246] on div at bounding box center [932, 241] width 451 height 20
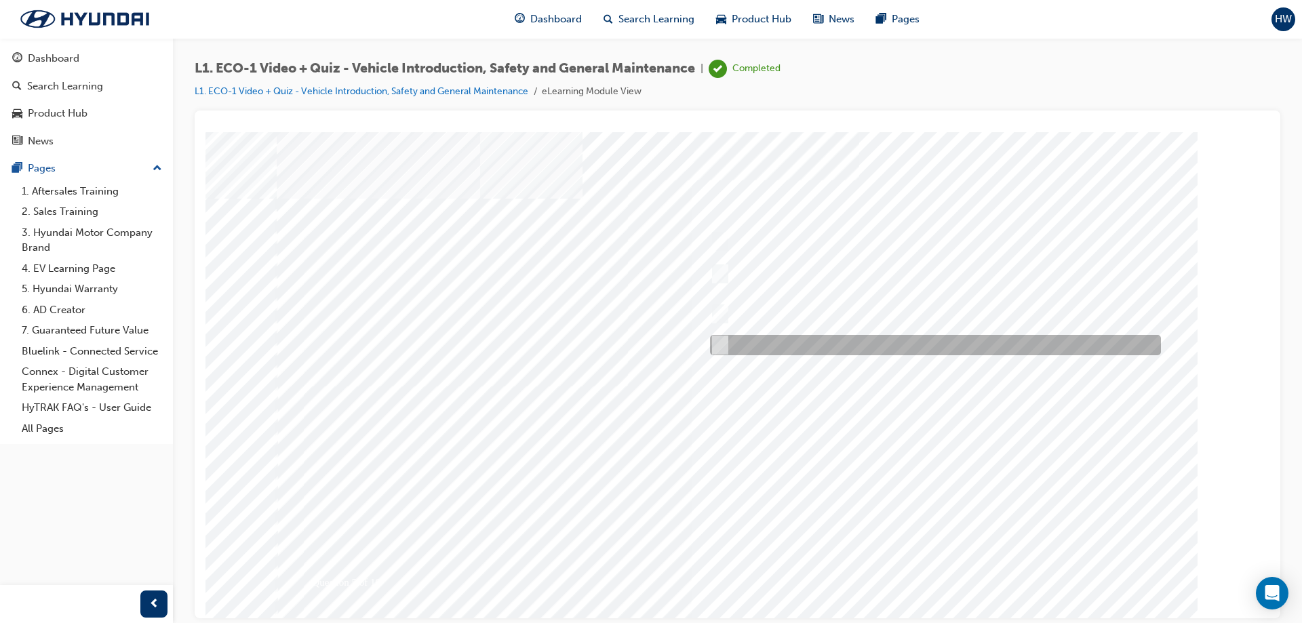
click at [932, 335] on div at bounding box center [932, 345] width 451 height 20
radio input "false"
radio input "true"
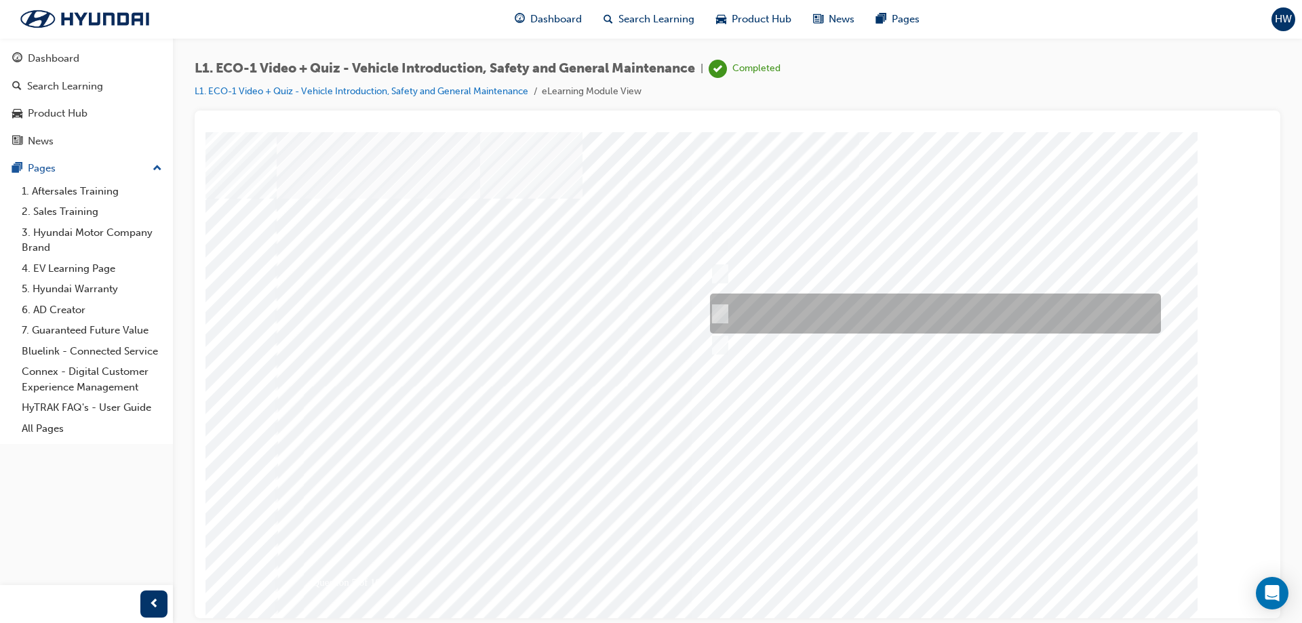
click at [932, 300] on div at bounding box center [932, 314] width 451 height 40
radio input "true"
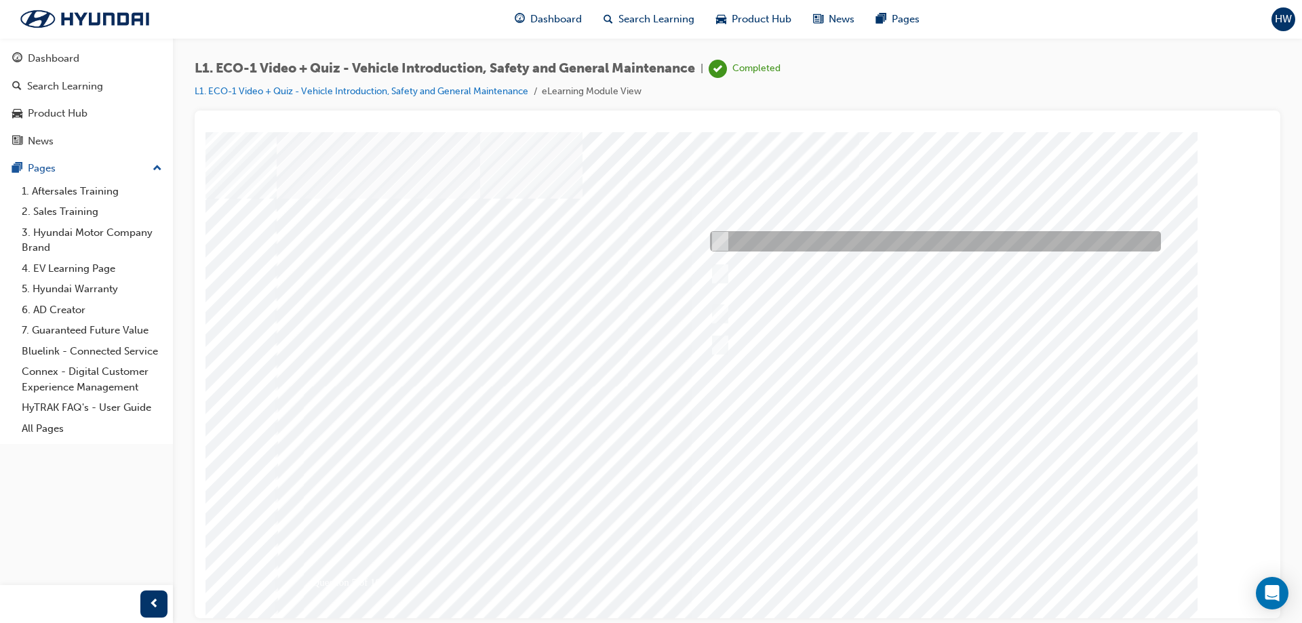
click at [997, 245] on div at bounding box center [932, 241] width 451 height 20
radio input "true"
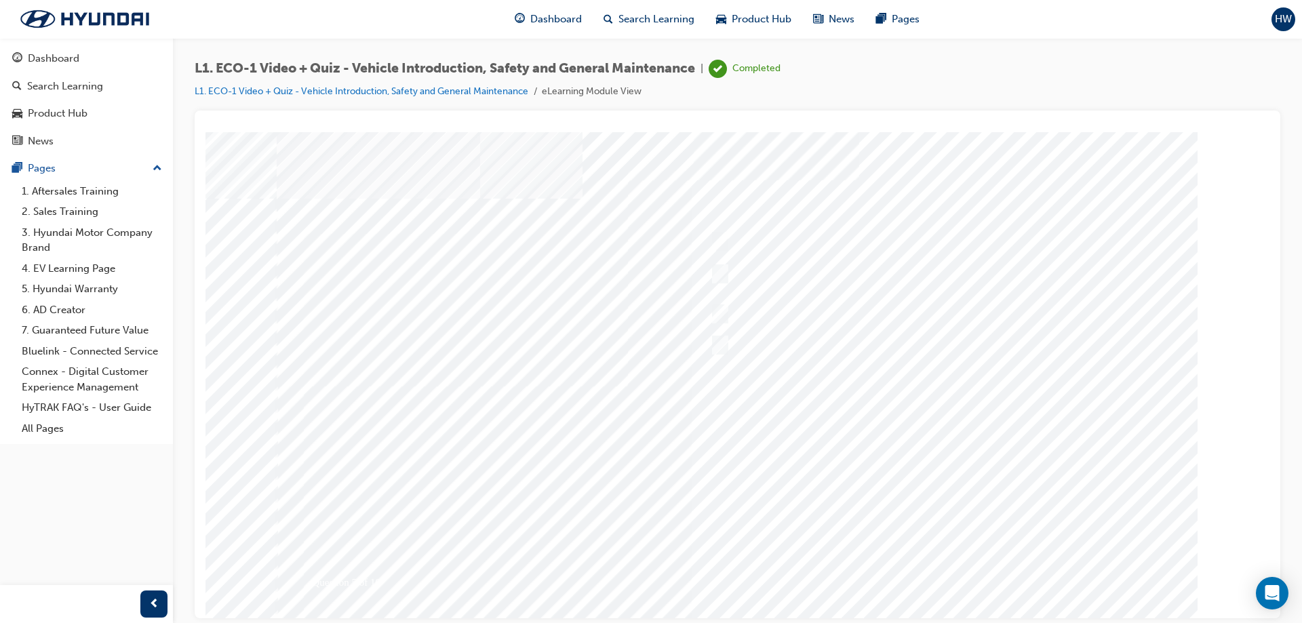
click at [945, 575] on div at bounding box center [738, 376] width 922 height 488
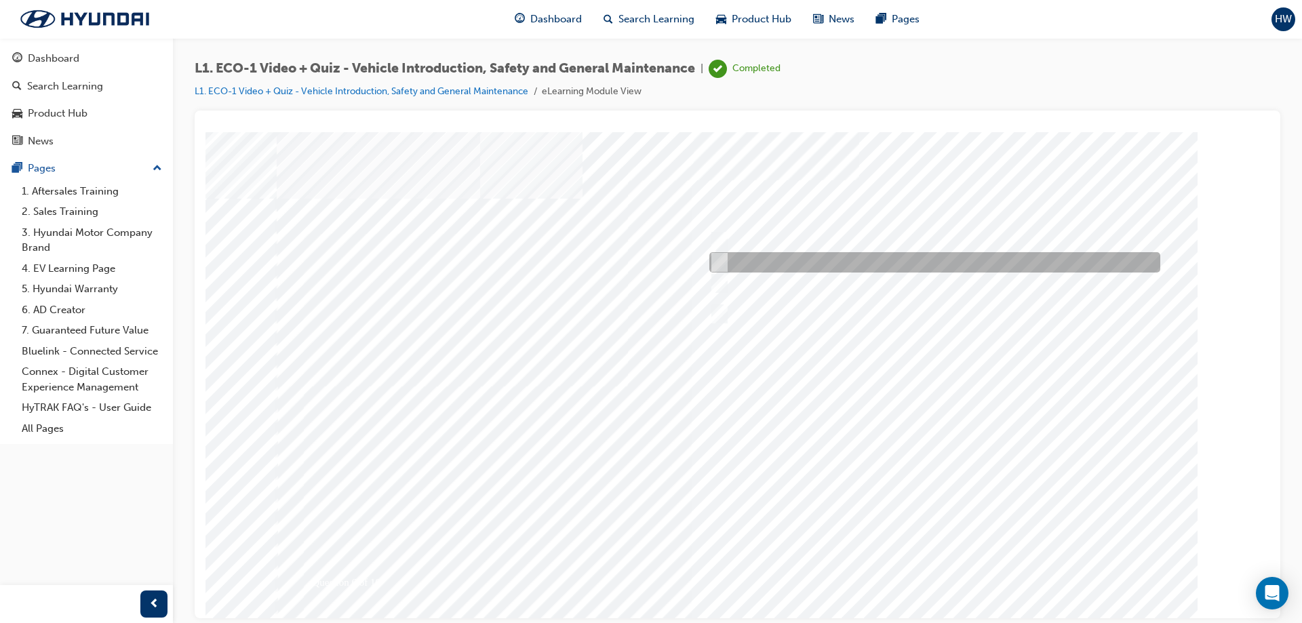
click at [852, 259] on div at bounding box center [931, 262] width 451 height 20
radio input "true"
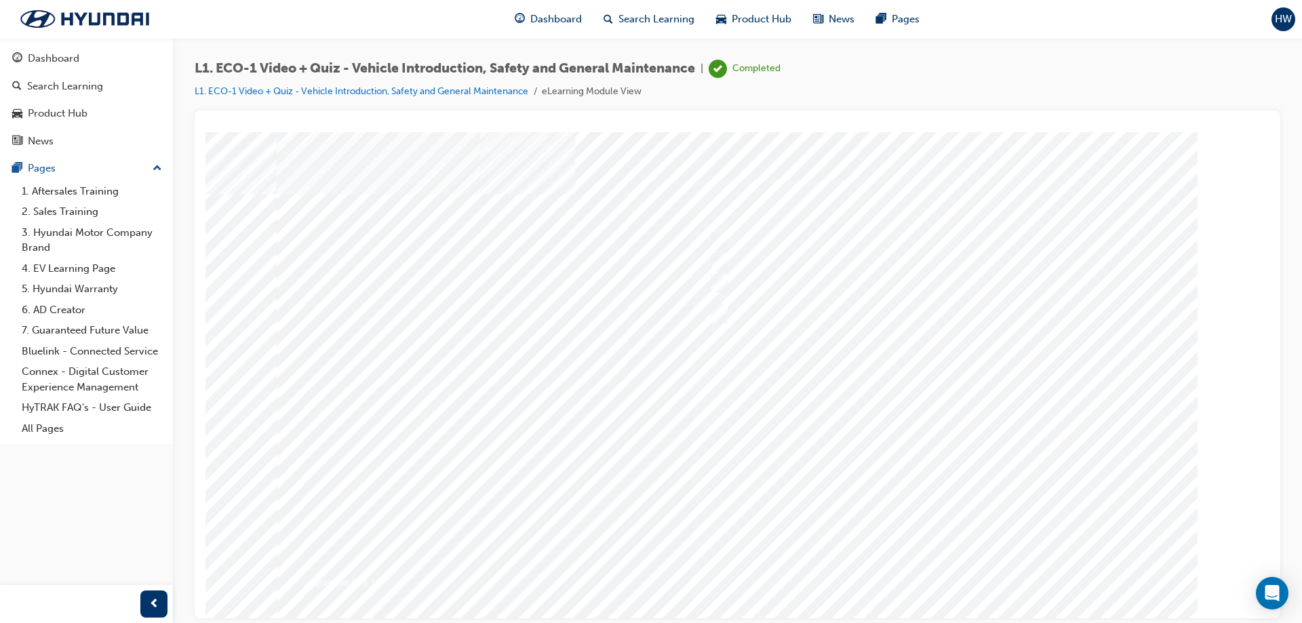
click at [950, 567] on div at bounding box center [738, 376] width 922 height 488
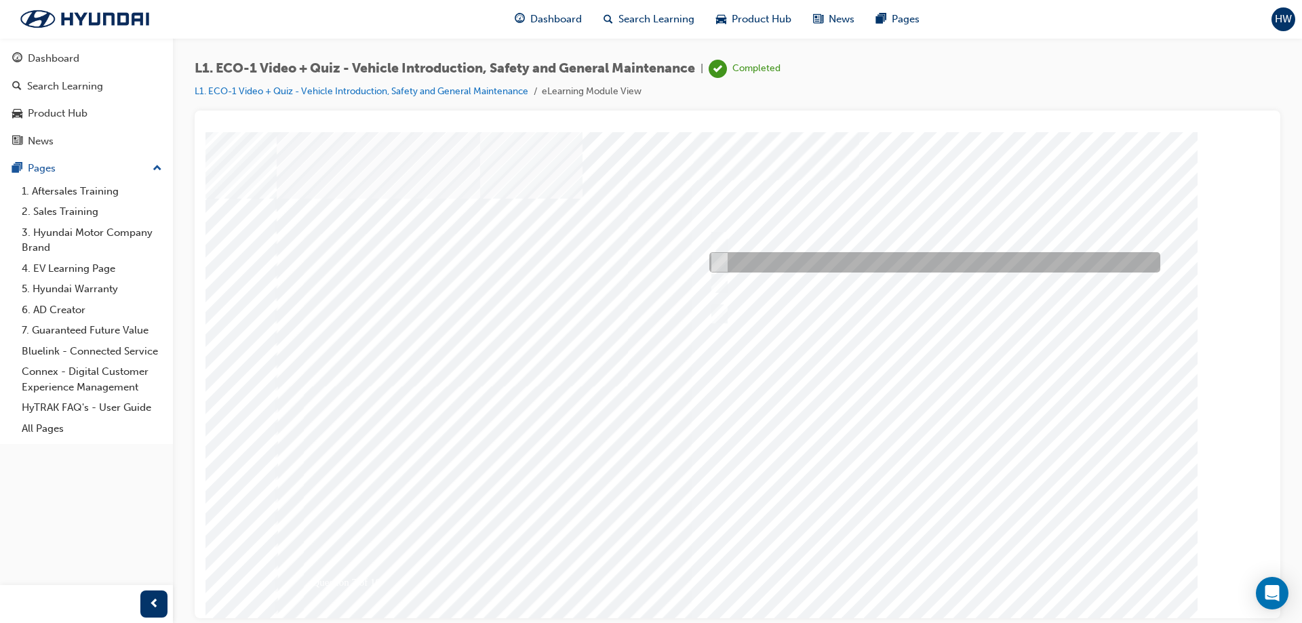
click at [739, 258] on div at bounding box center [931, 262] width 451 height 20
radio input "true"
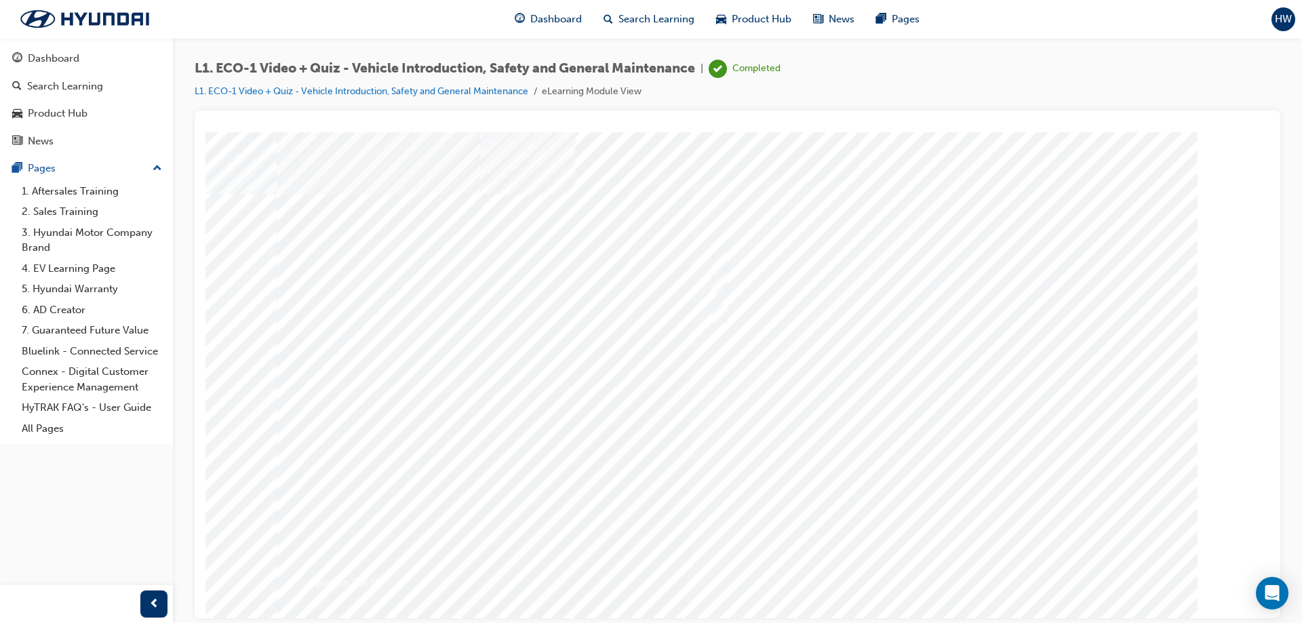
click at [936, 454] on div at bounding box center [738, 376] width 922 height 488
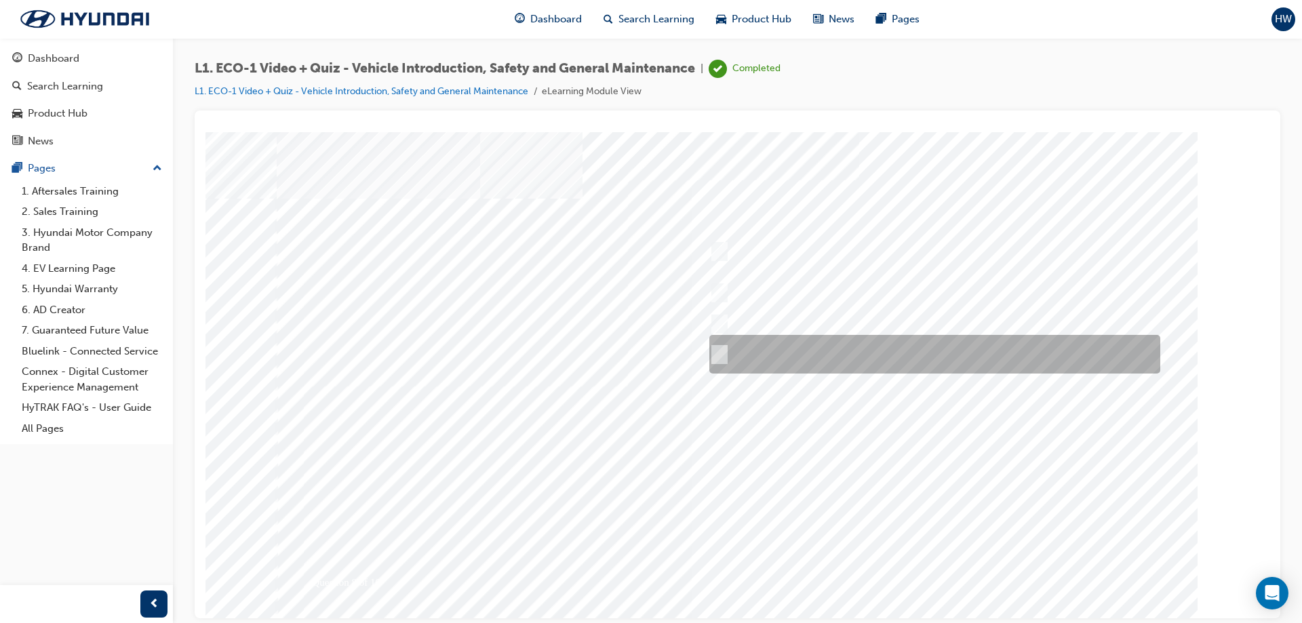
click at [821, 354] on div at bounding box center [931, 354] width 451 height 39
radio input "true"
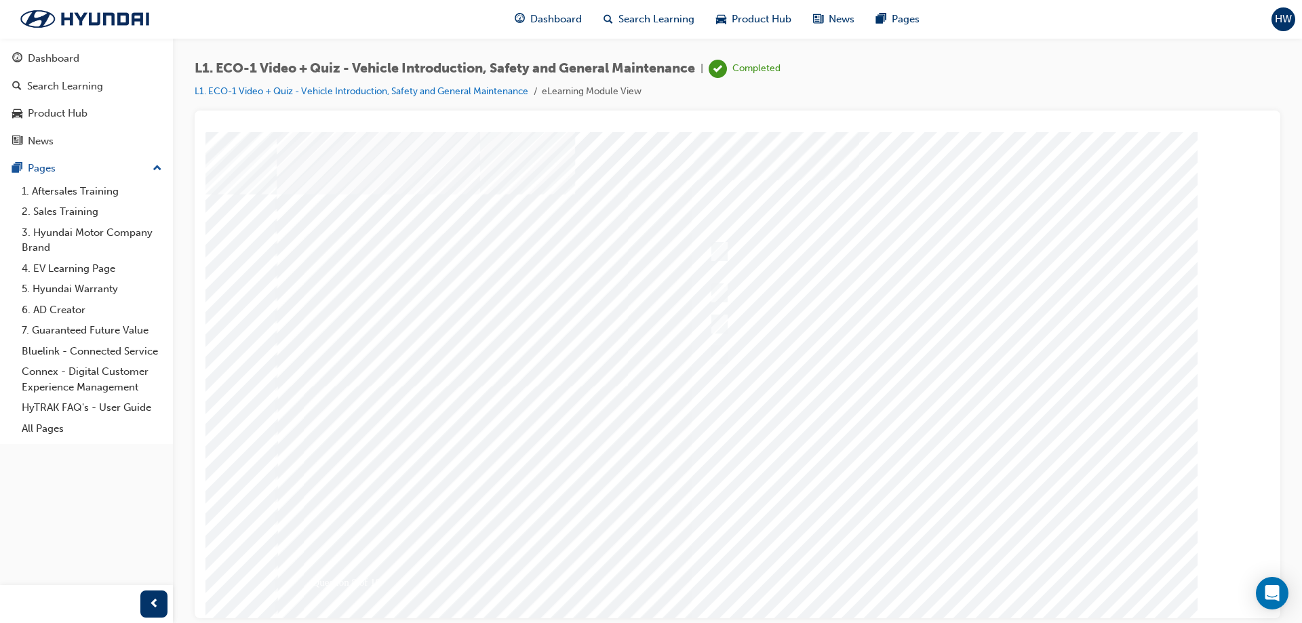
click at [976, 438] on div at bounding box center [738, 376] width 922 height 488
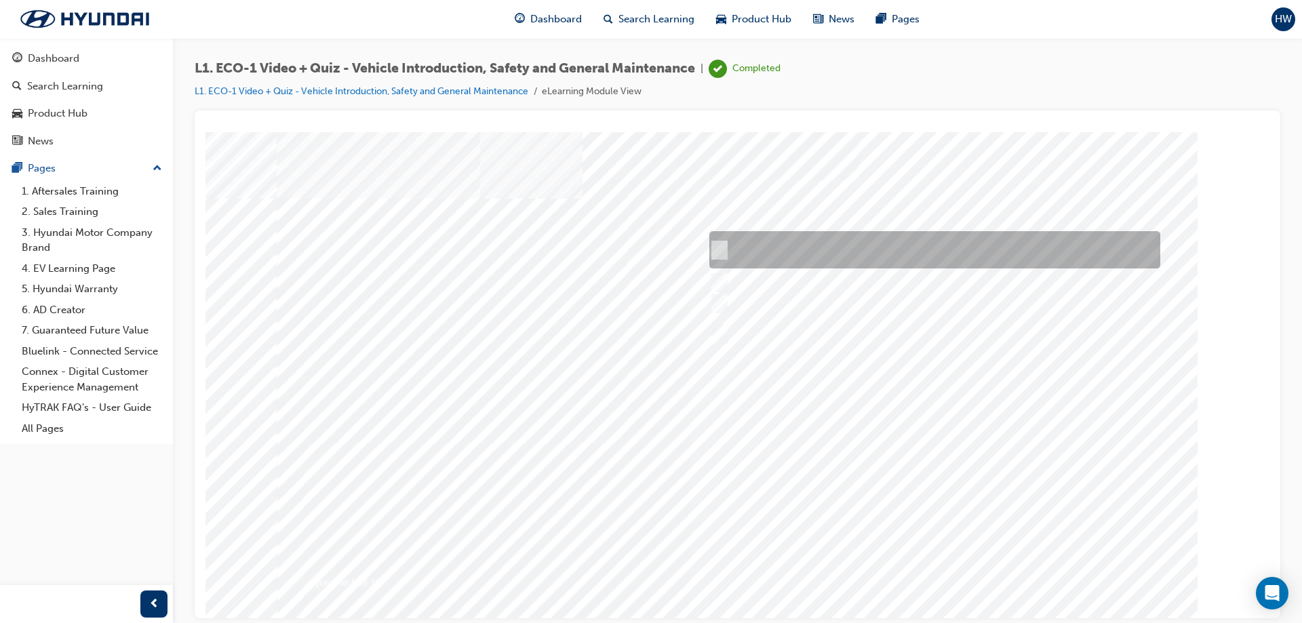
click at [806, 244] on div at bounding box center [931, 249] width 451 height 37
radio input "true"
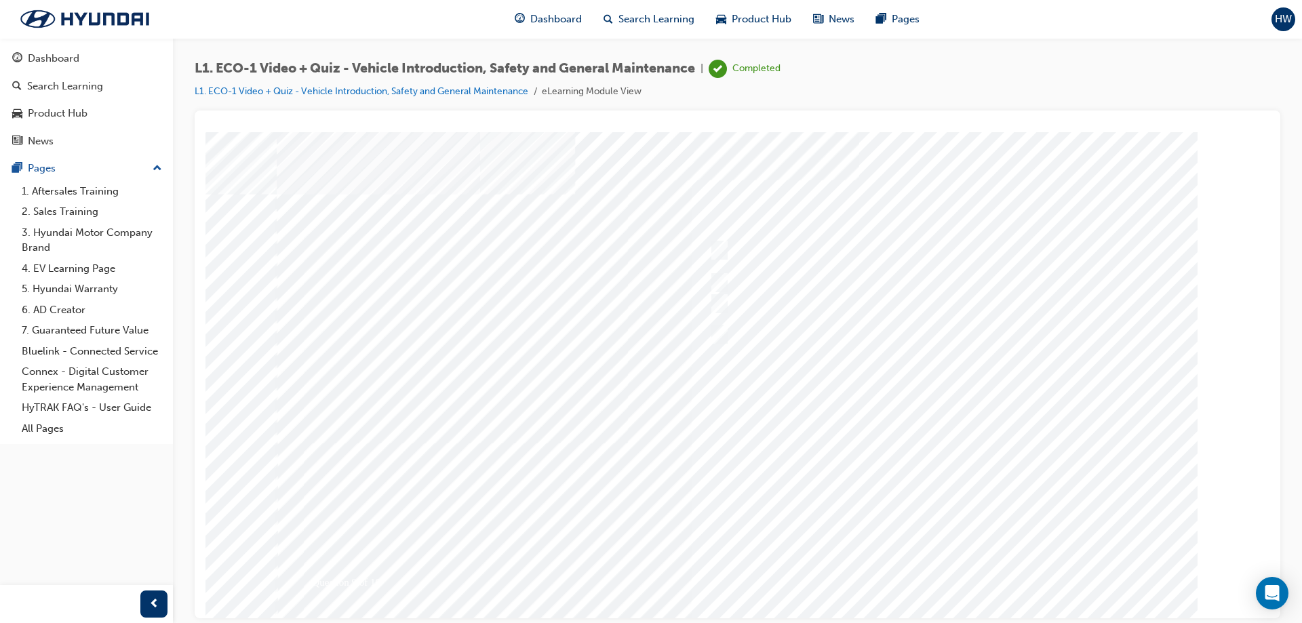
click at [970, 431] on div at bounding box center [738, 376] width 922 height 488
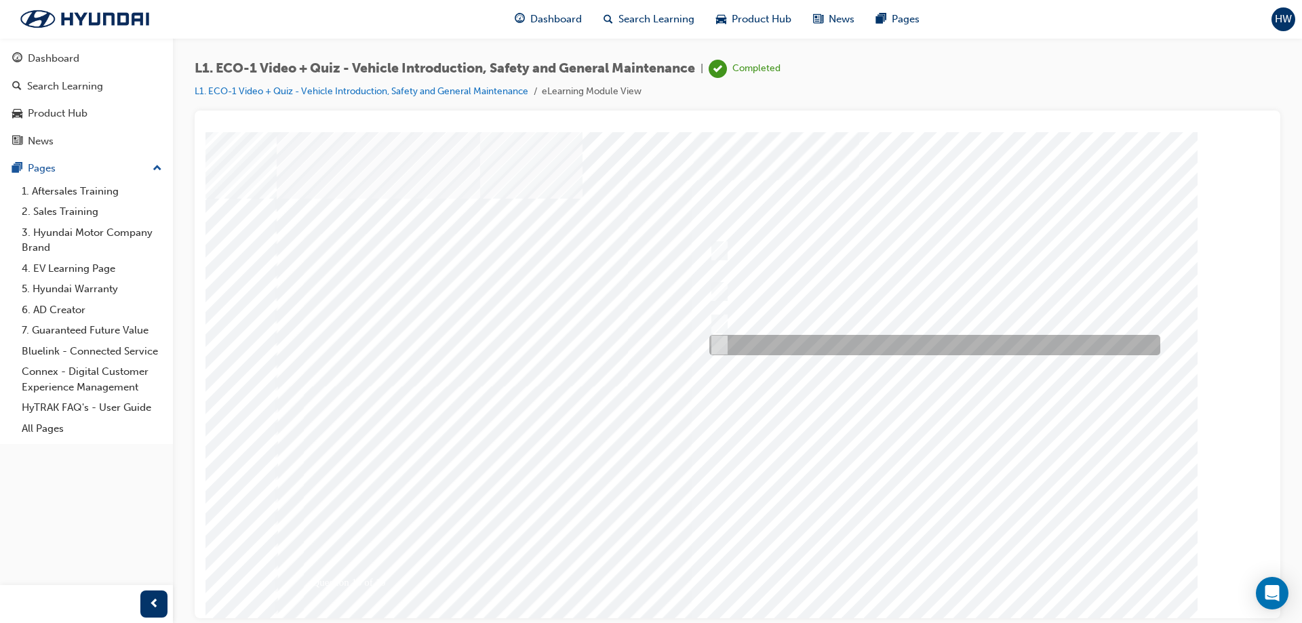
click at [852, 349] on div at bounding box center [931, 345] width 451 height 20
radio input "true"
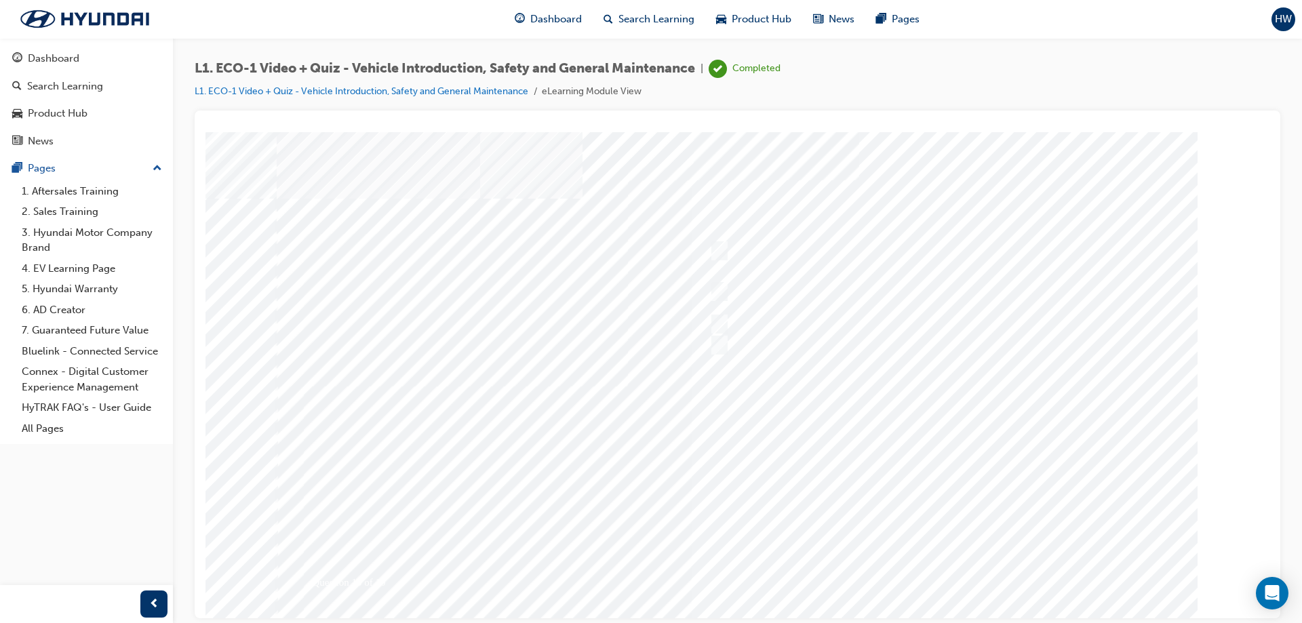
click at [980, 450] on div at bounding box center [738, 376] width 922 height 488
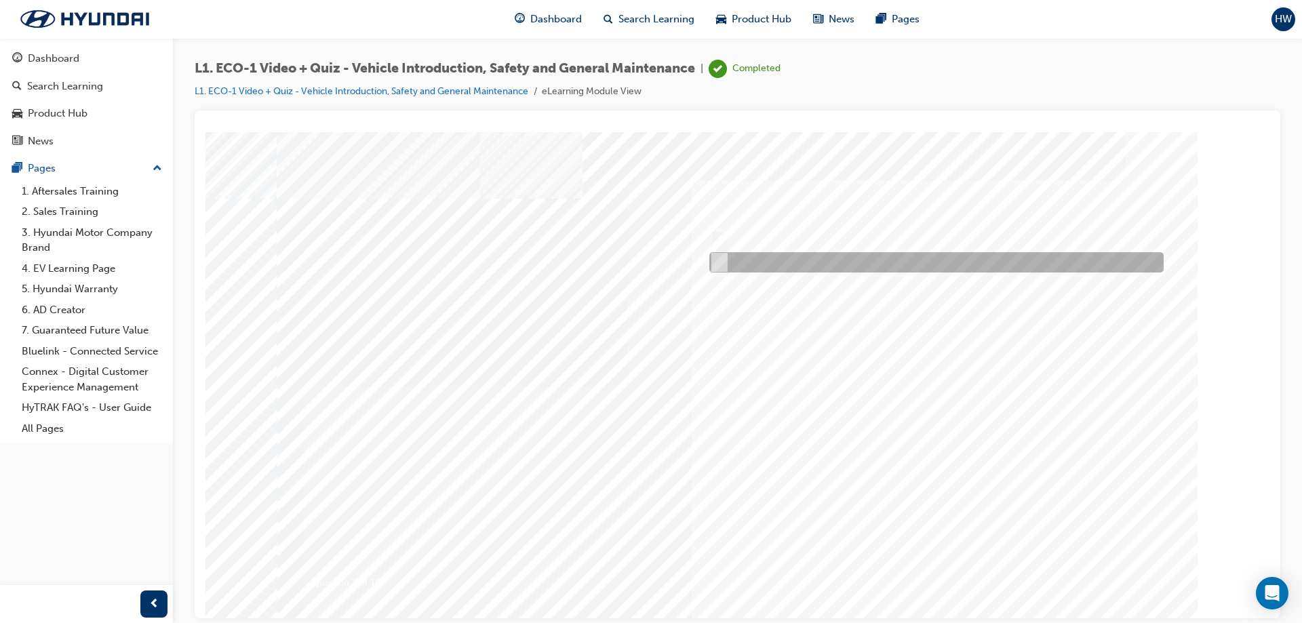
click at [735, 259] on div at bounding box center [933, 262] width 454 height 20
radio input "true"
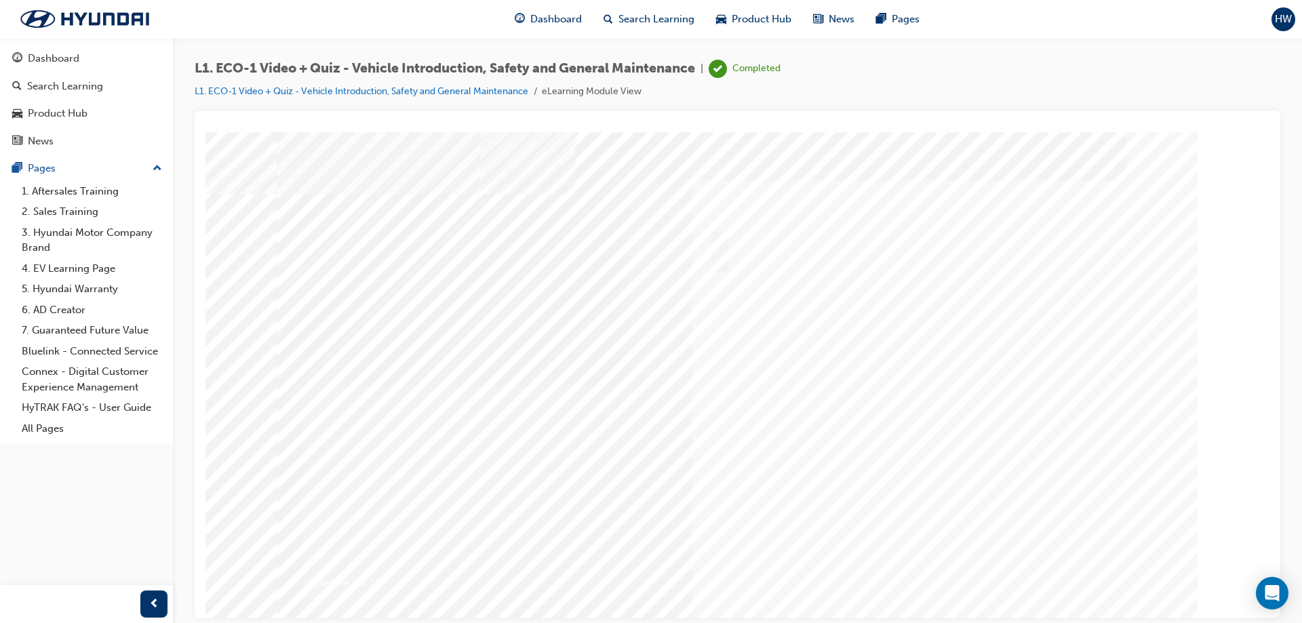
click at [772, 374] on div at bounding box center [738, 376] width 922 height 488
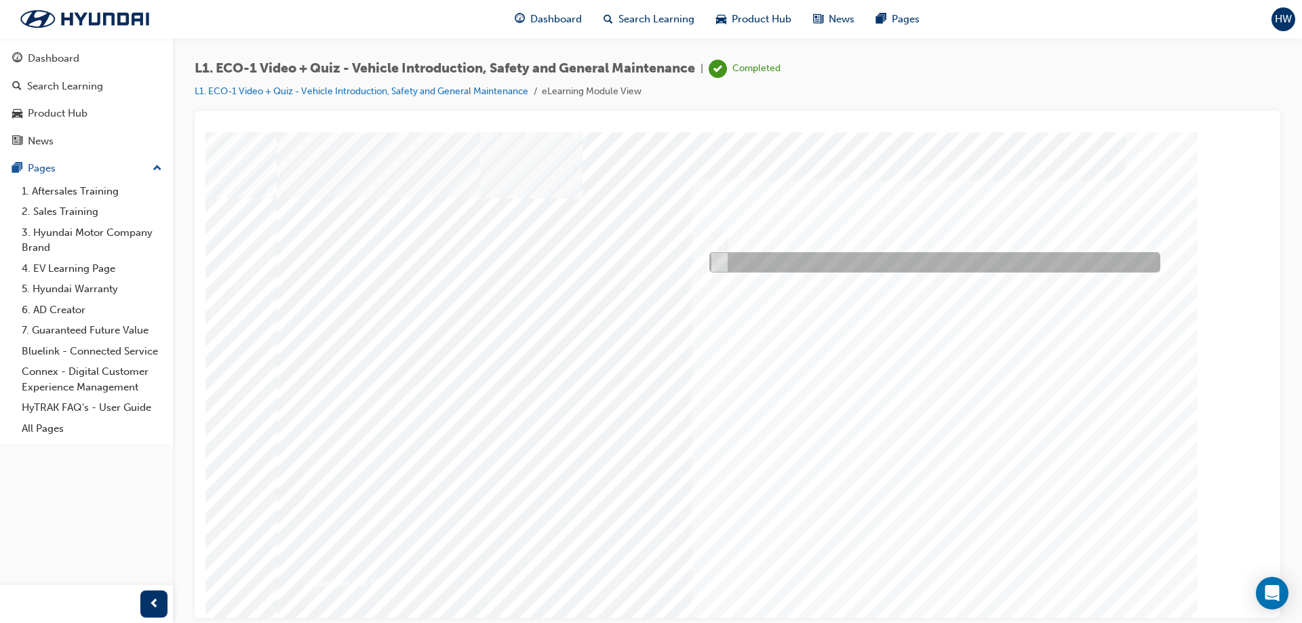
click at [755, 266] on div at bounding box center [931, 262] width 451 height 20
radio input "true"
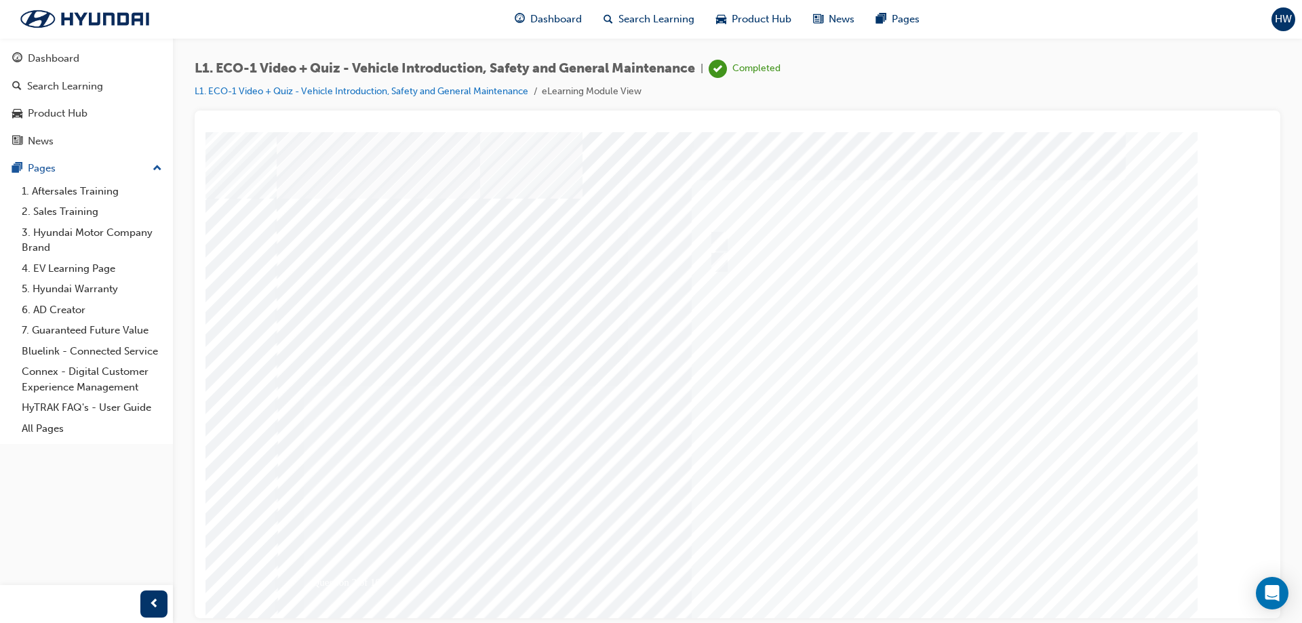
click at [963, 443] on div at bounding box center [738, 376] width 922 height 488
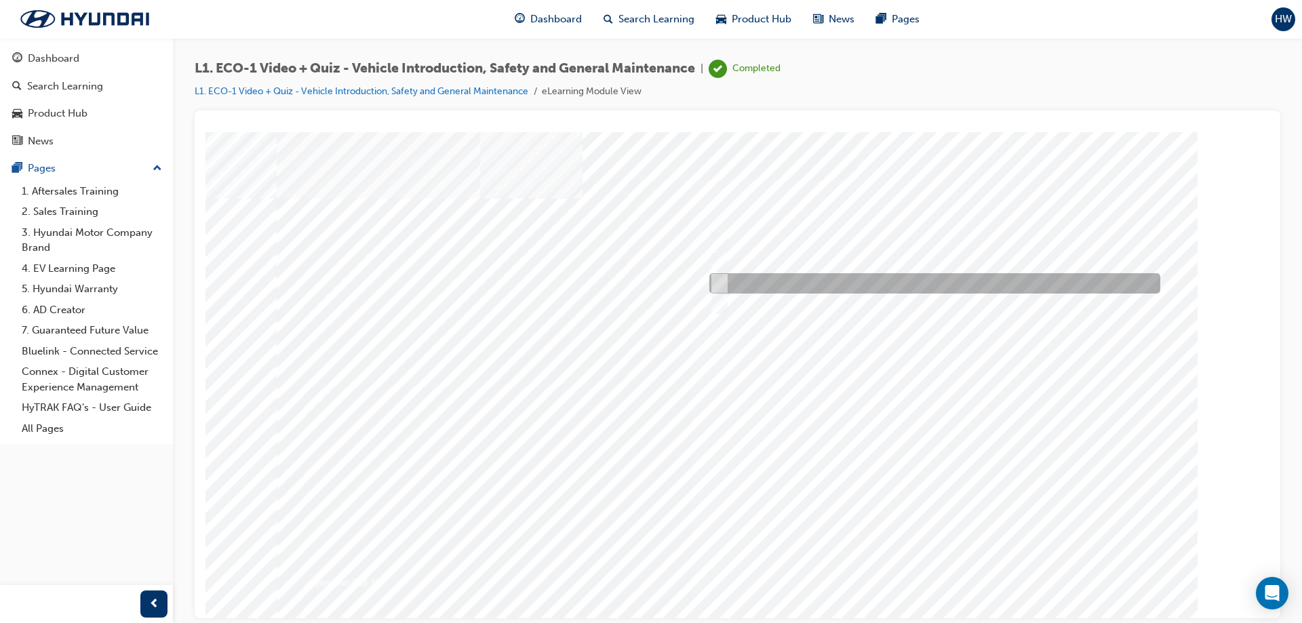
click at [879, 285] on div at bounding box center [931, 283] width 451 height 20
radio input "true"
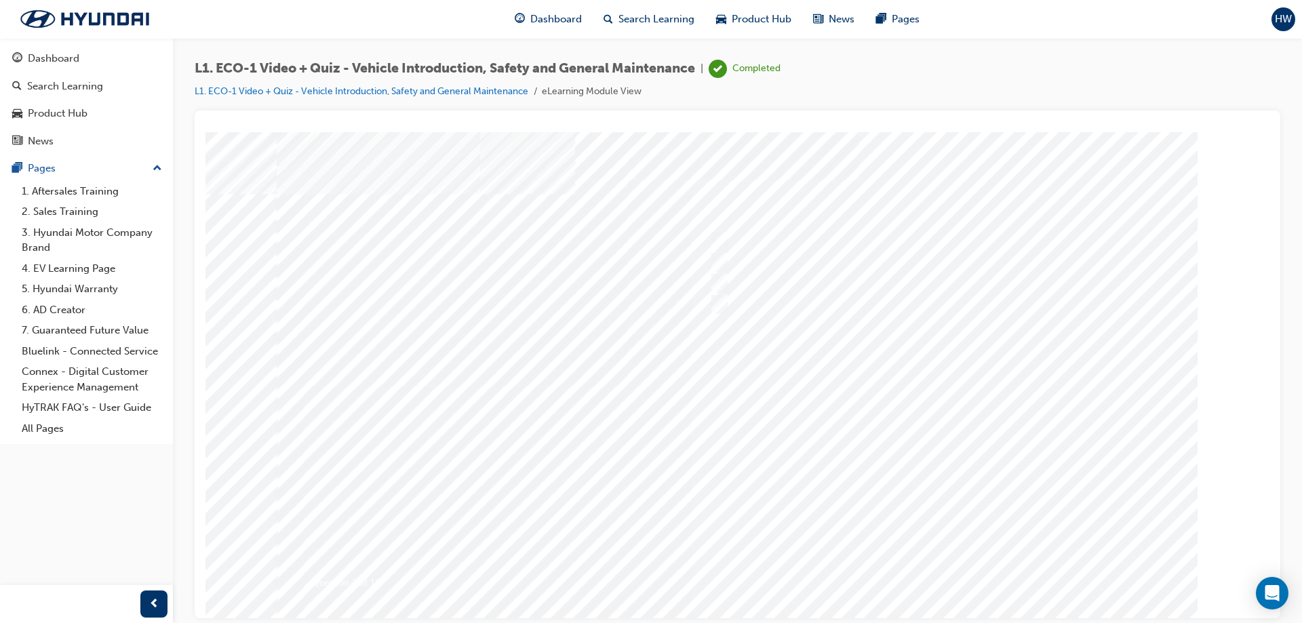
click at [966, 448] on div at bounding box center [738, 376] width 922 height 488
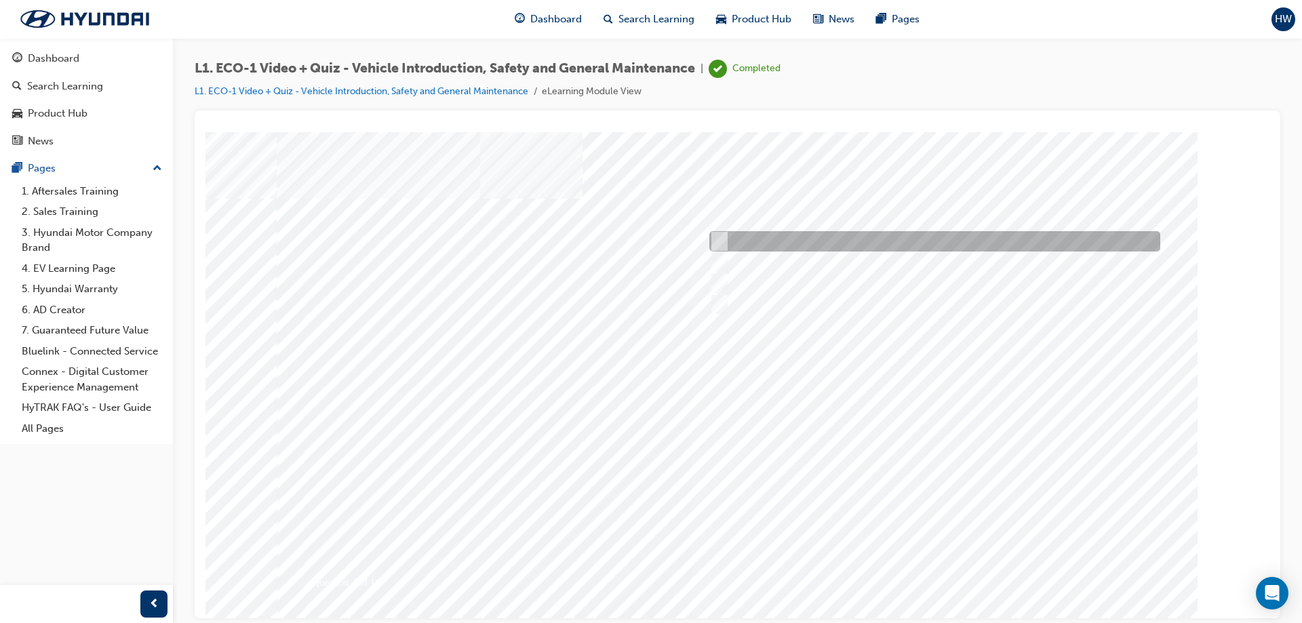
click at [799, 237] on div at bounding box center [931, 241] width 451 height 20
radio input "true"
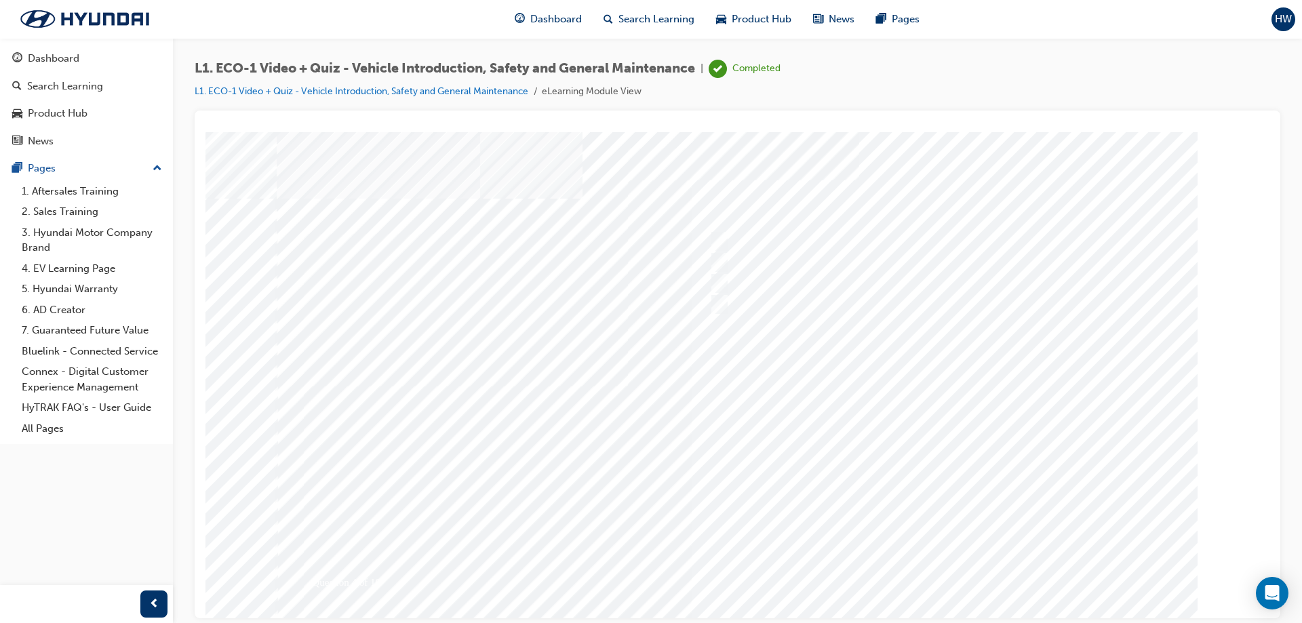
click at [929, 439] on div at bounding box center [738, 376] width 922 height 488
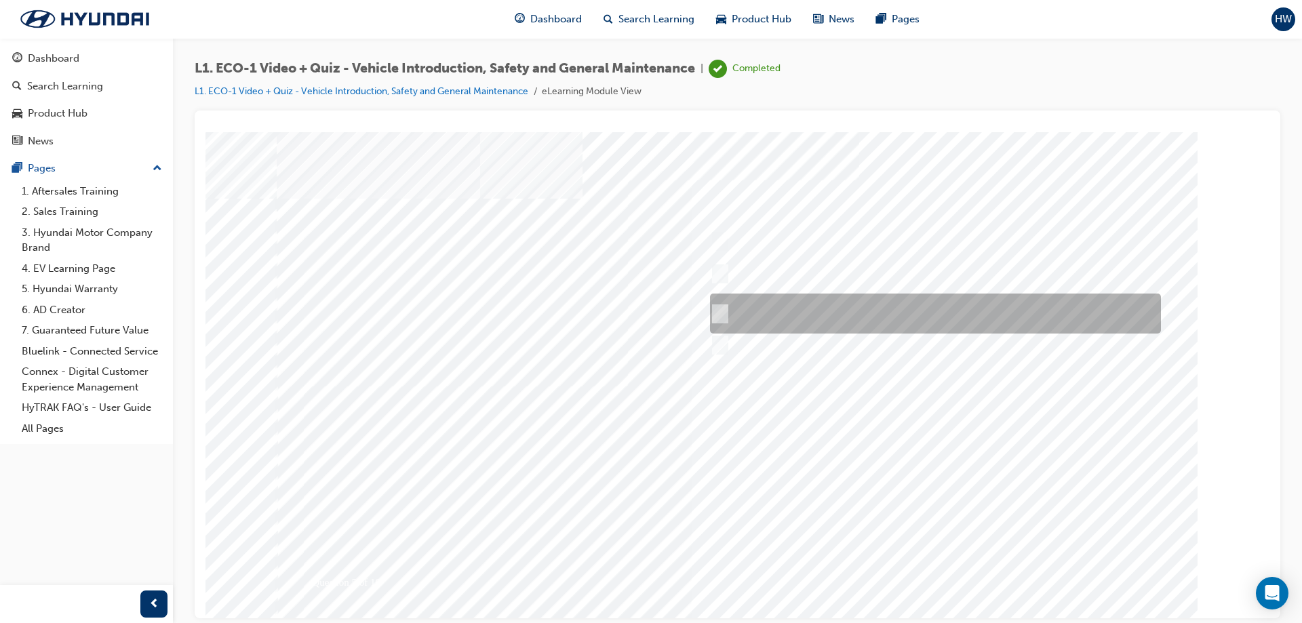
click at [869, 312] on div at bounding box center [932, 314] width 451 height 40
radio input "true"
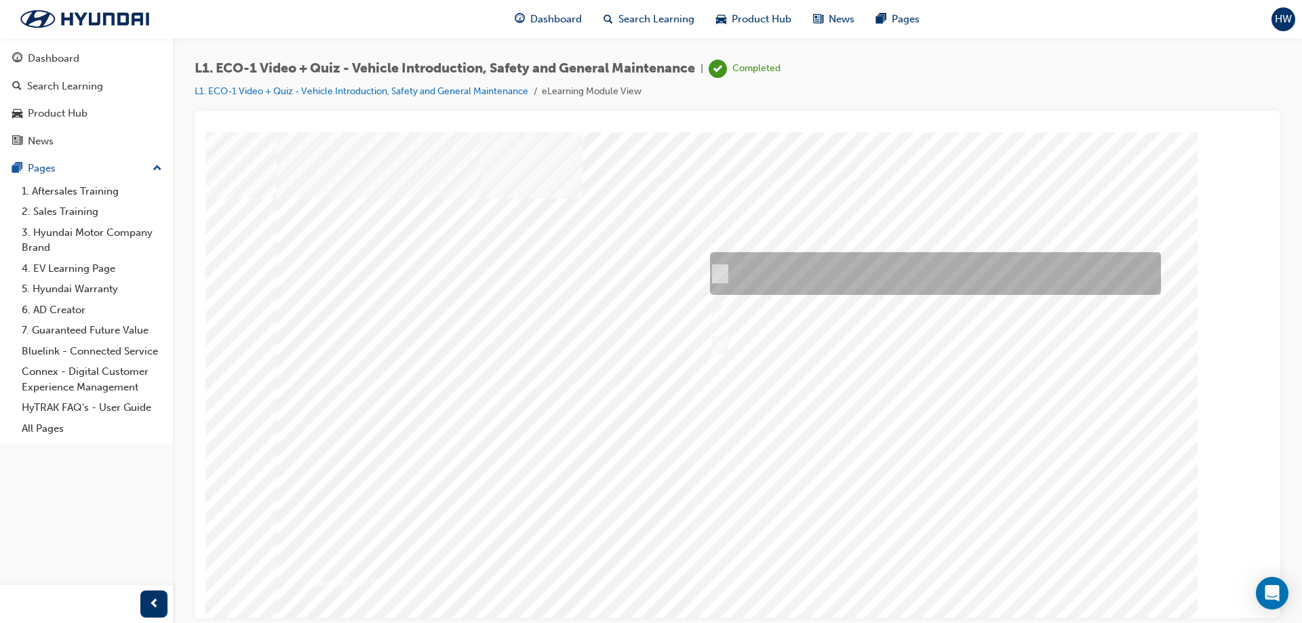
click at [869, 279] on div at bounding box center [932, 273] width 451 height 43
radio input "true"
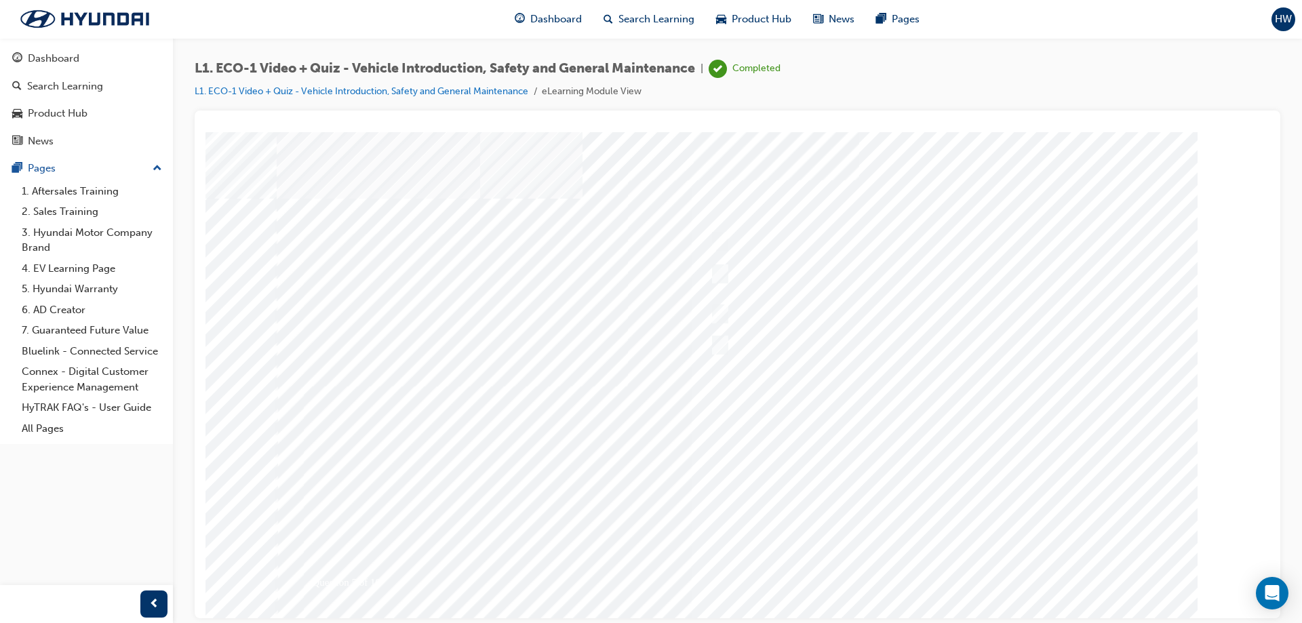
click at [962, 342] on div at bounding box center [738, 376] width 922 height 488
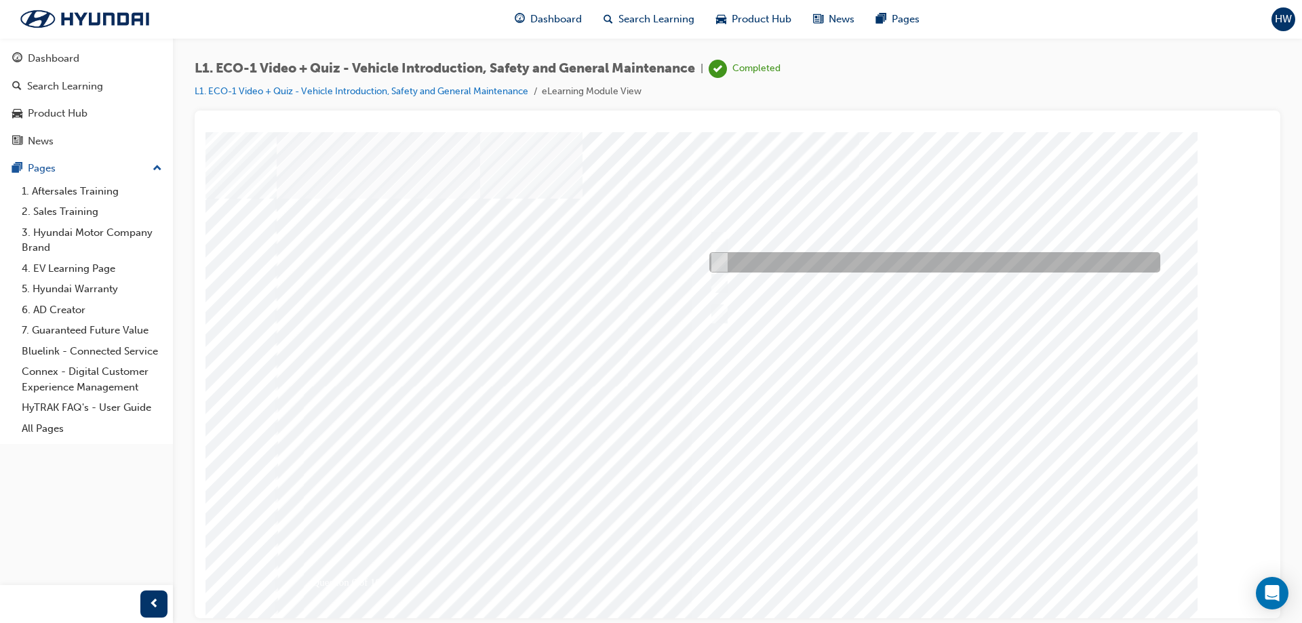
click at [815, 255] on div at bounding box center [931, 262] width 451 height 20
radio input "true"
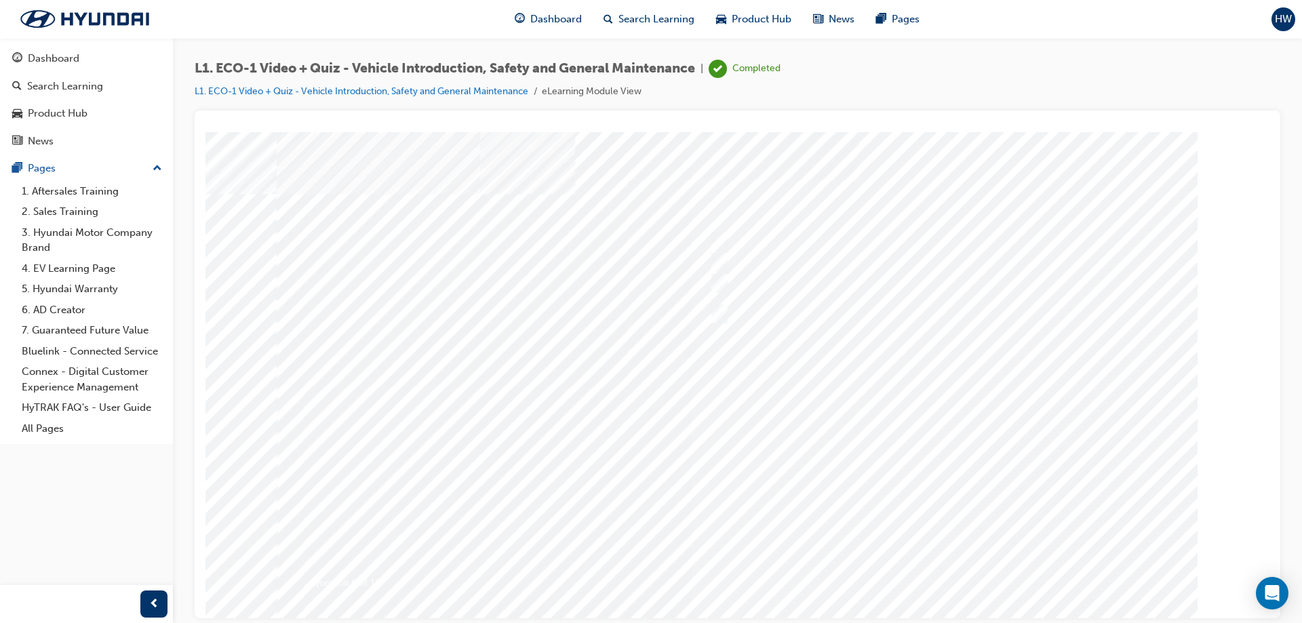
click at [948, 449] on div at bounding box center [738, 376] width 922 height 488
click at [1276, 22] on span "HW" at bounding box center [1283, 20] width 17 height 16
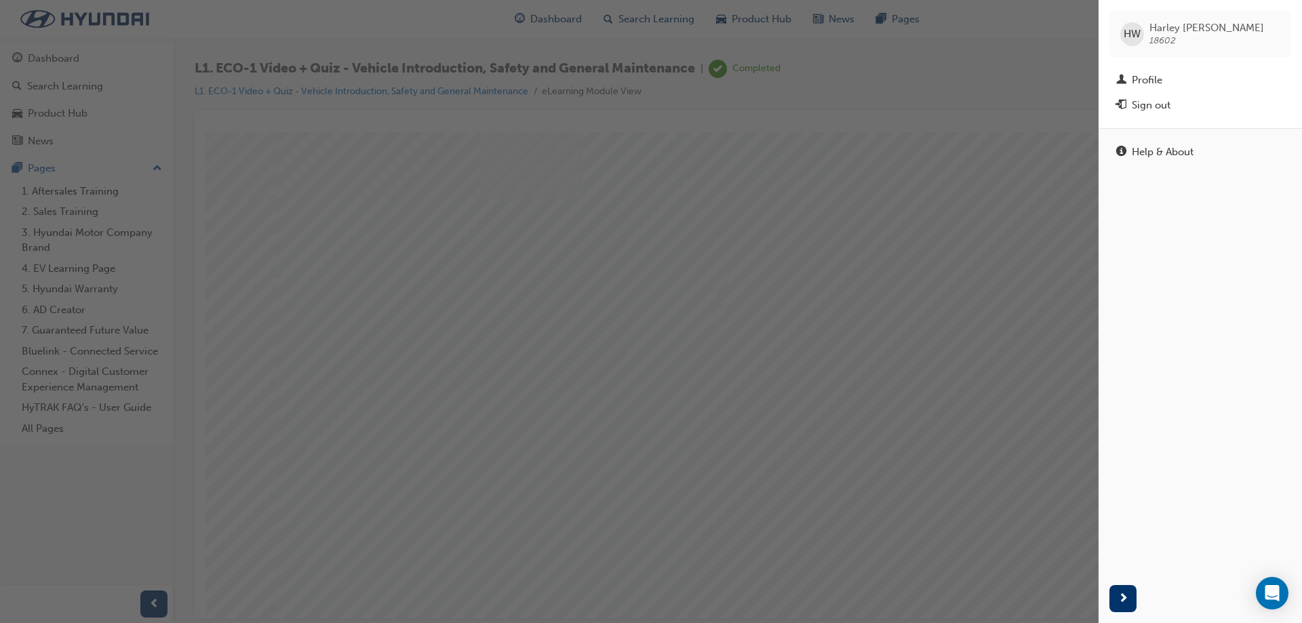
click at [1044, 79] on div "button" at bounding box center [549, 311] width 1098 height 623
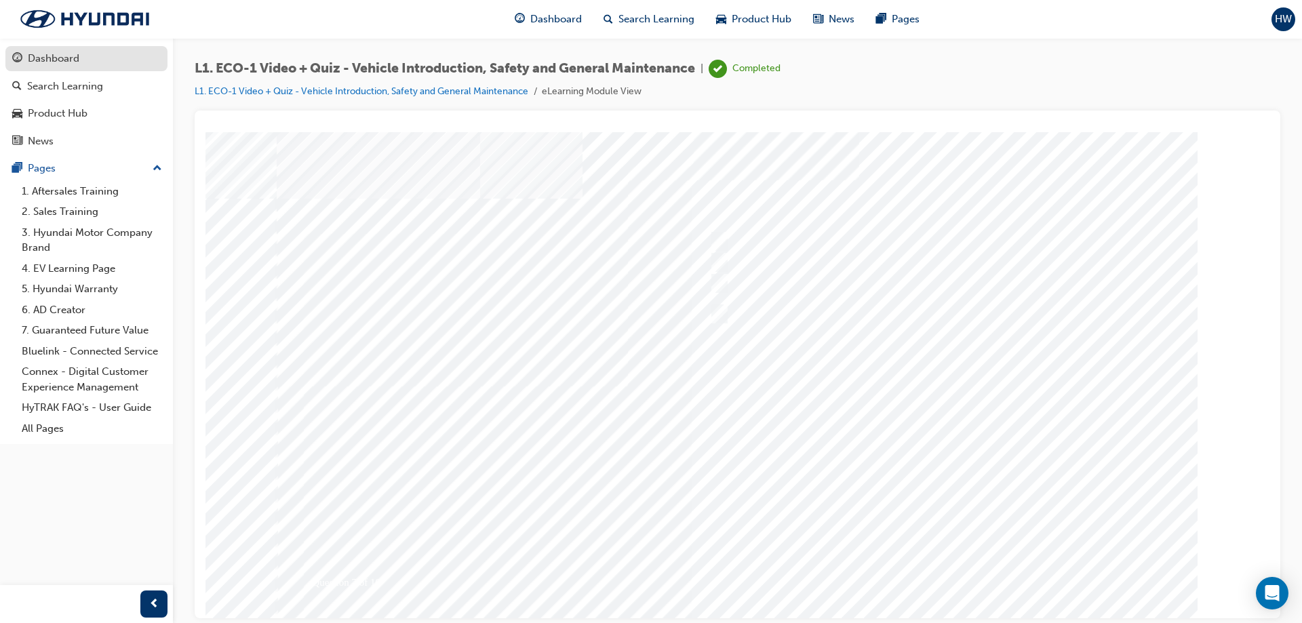
click at [66, 63] on div "Dashboard" at bounding box center [54, 59] width 52 height 16
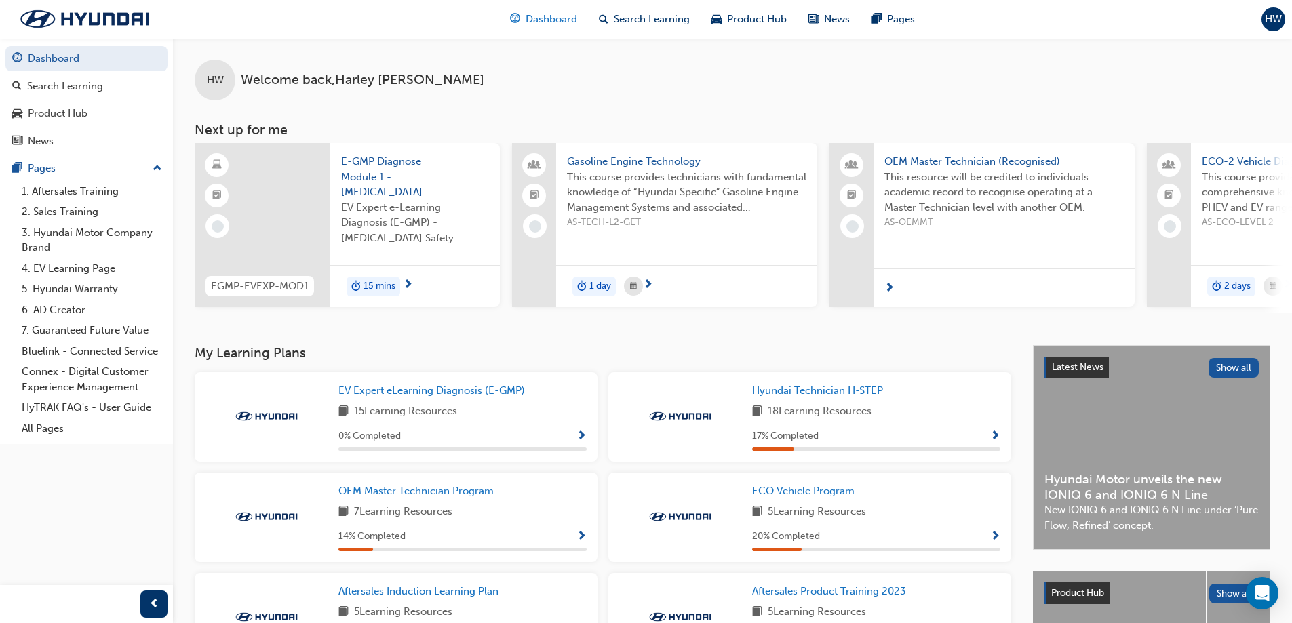
click at [572, 17] on span "Dashboard" at bounding box center [551, 20] width 52 height 16
click at [603, 22] on span "search-icon" at bounding box center [603, 19] width 9 height 17
